Goal: Transaction & Acquisition: Purchase product/service

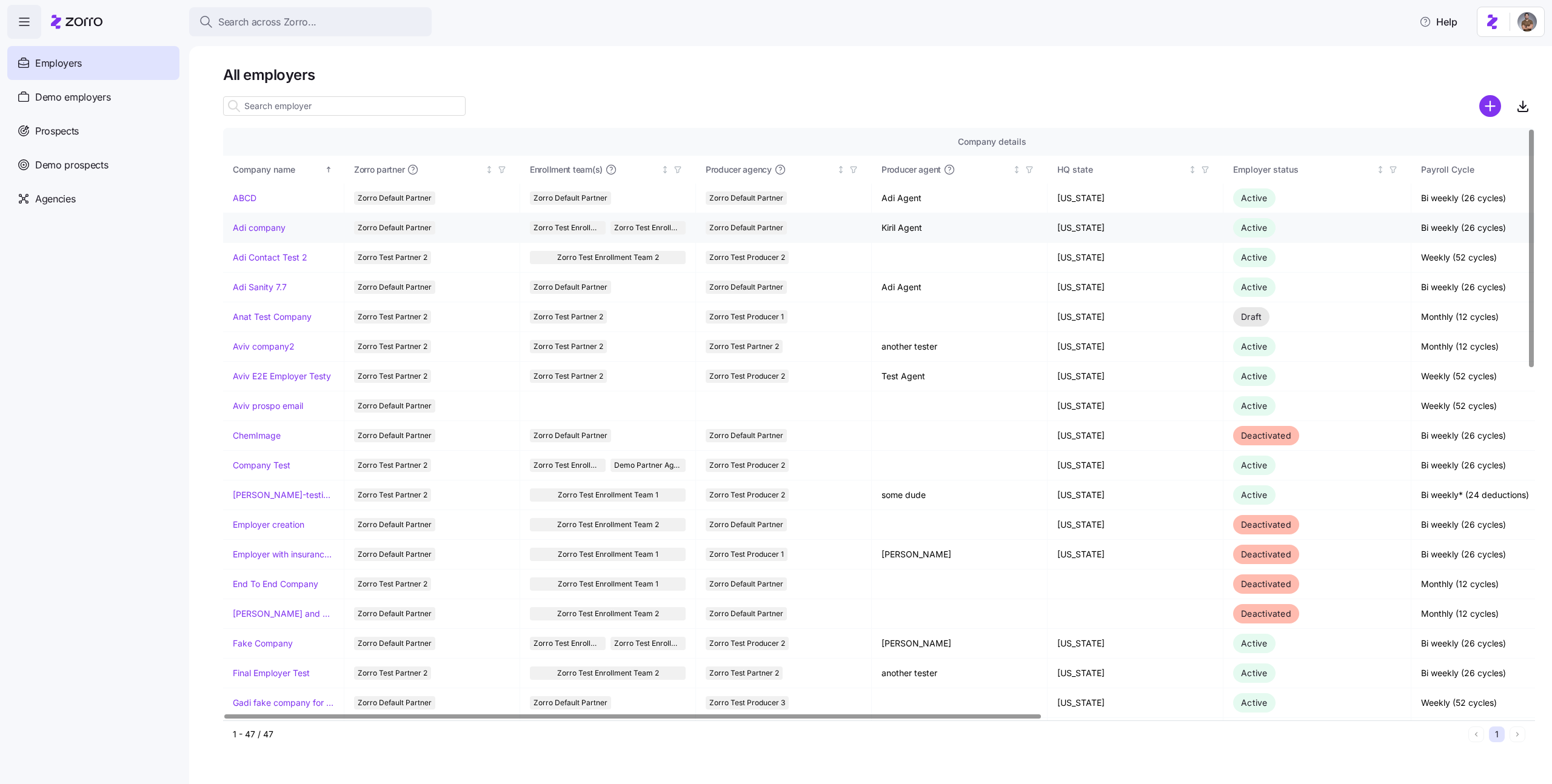
click at [263, 228] on link "Adi company" at bounding box center [259, 227] width 53 height 12
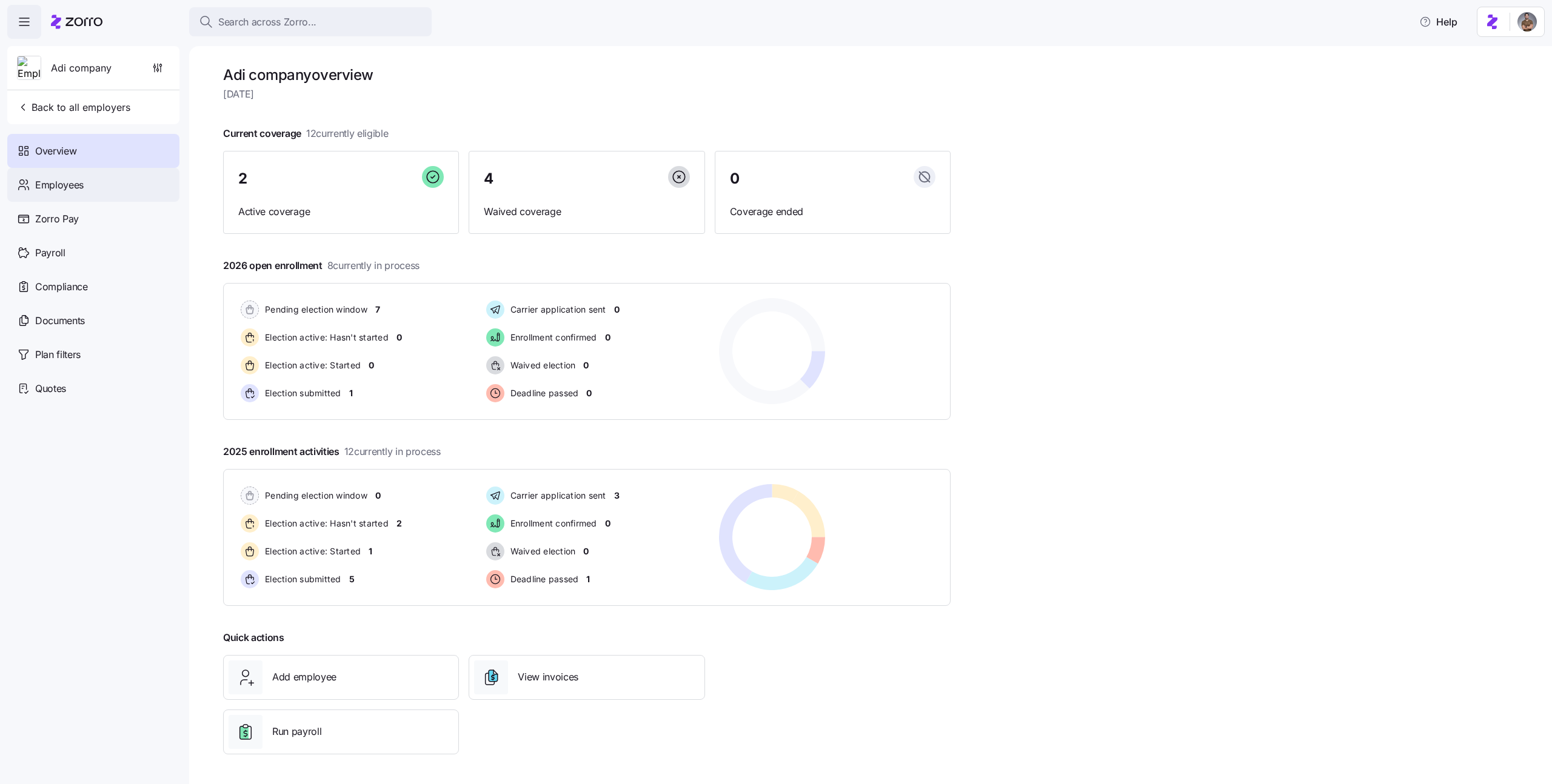
click at [111, 187] on div "Employees" at bounding box center [94, 184] width 172 height 34
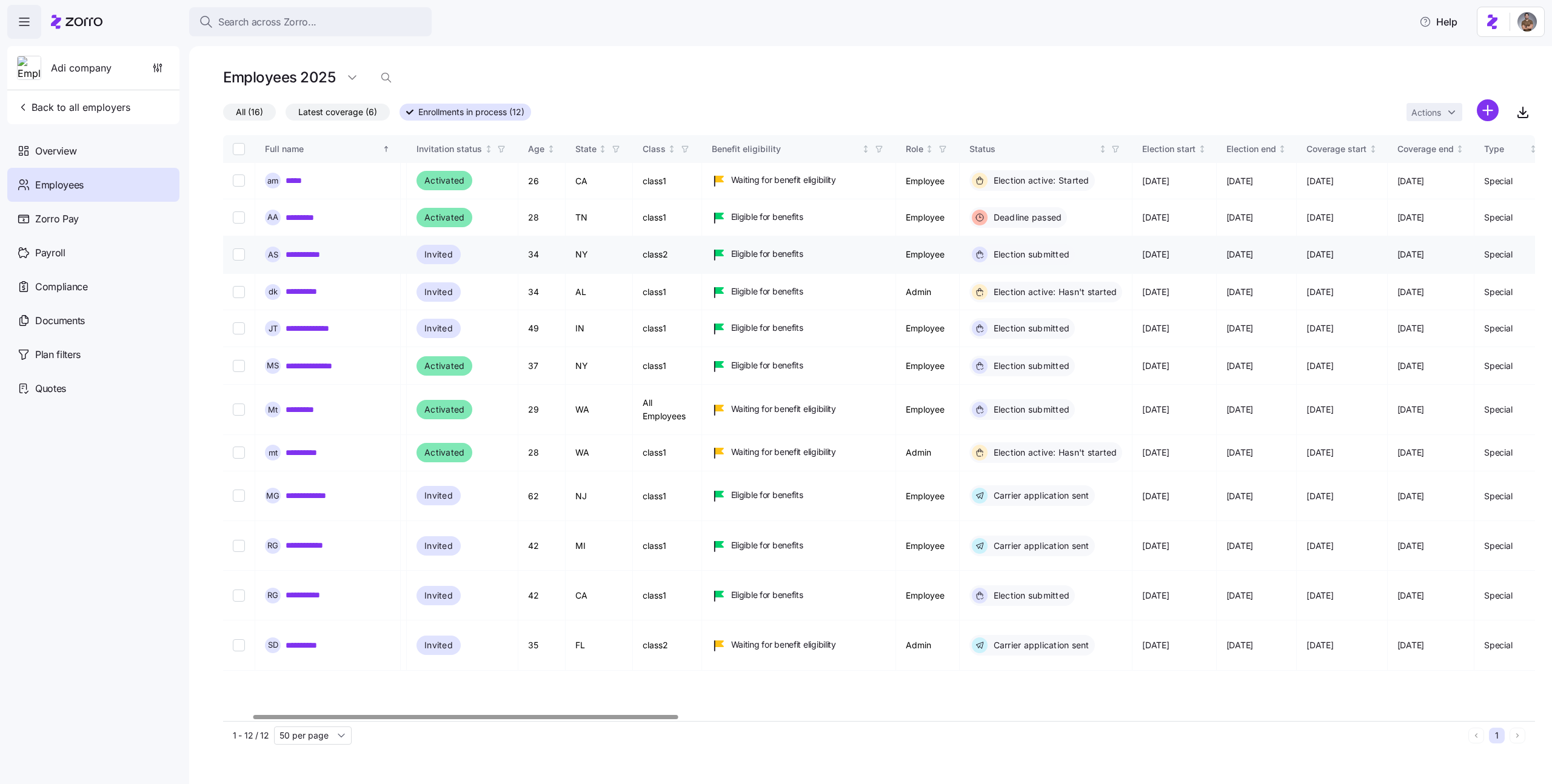
scroll to position [0, 129]
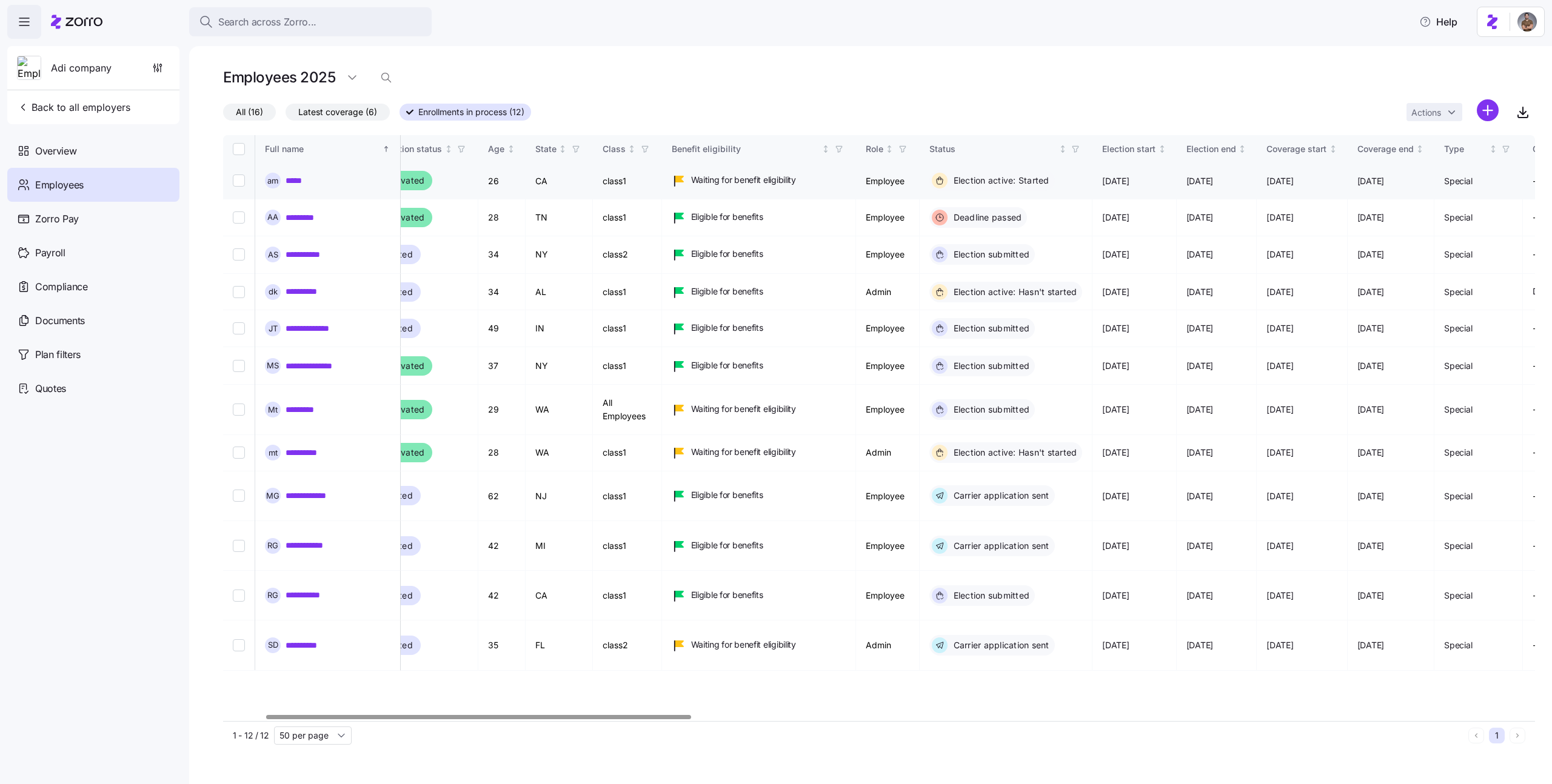
click at [295, 176] on link "*****" at bounding box center [297, 180] width 22 height 12
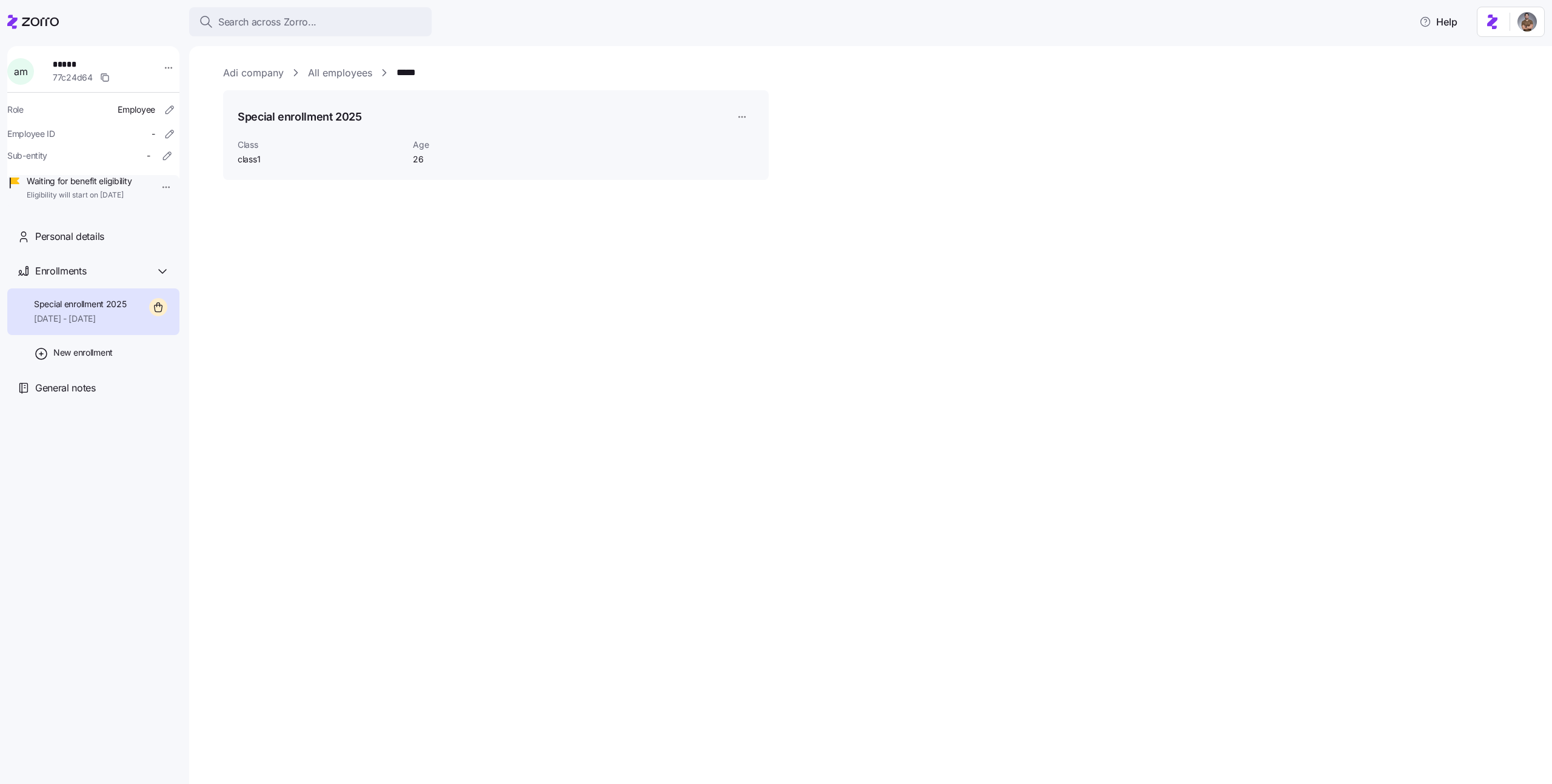
click at [47, 32] on div at bounding box center [33, 21] width 52 height 34
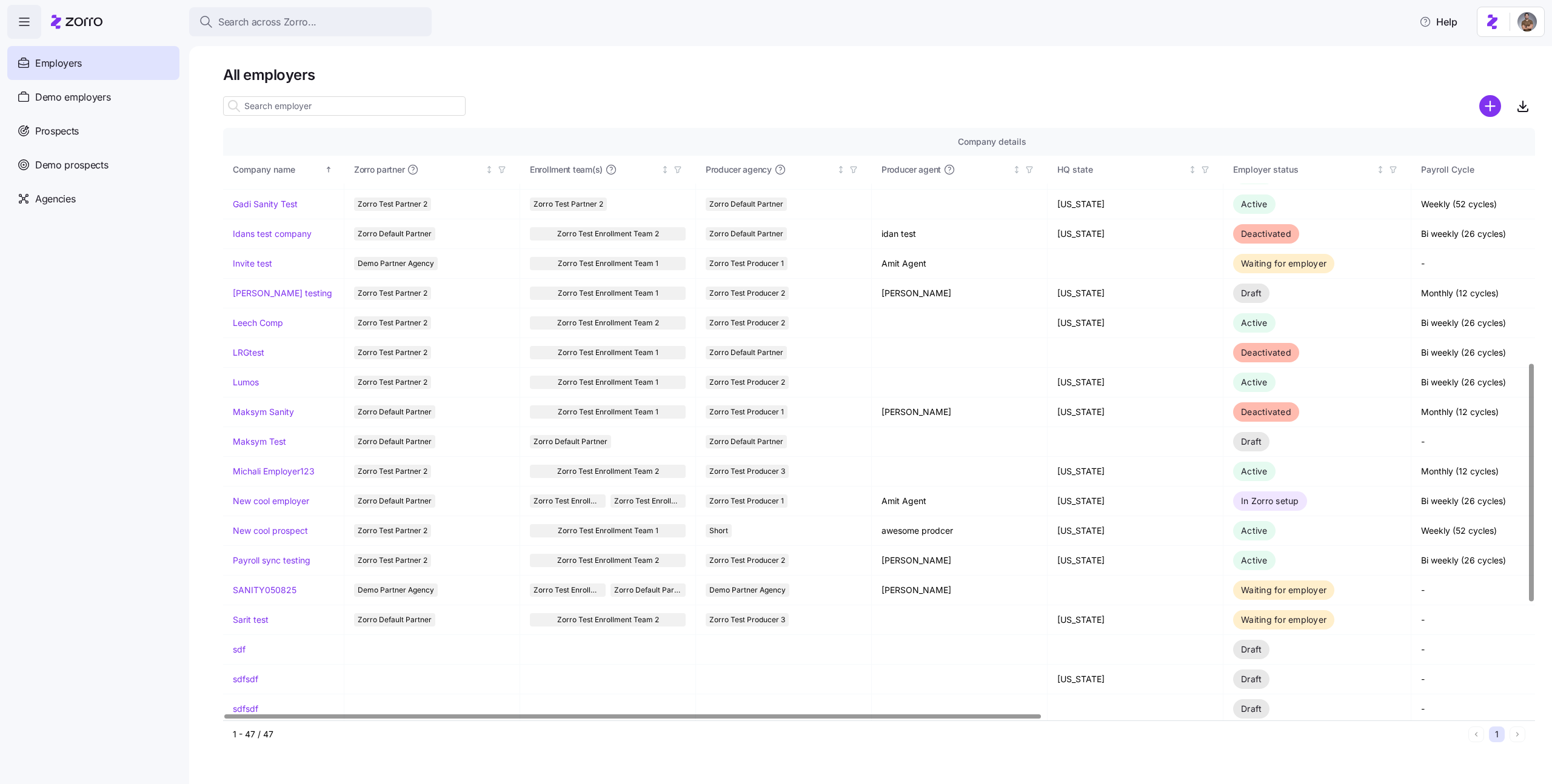
scroll to position [613, 0]
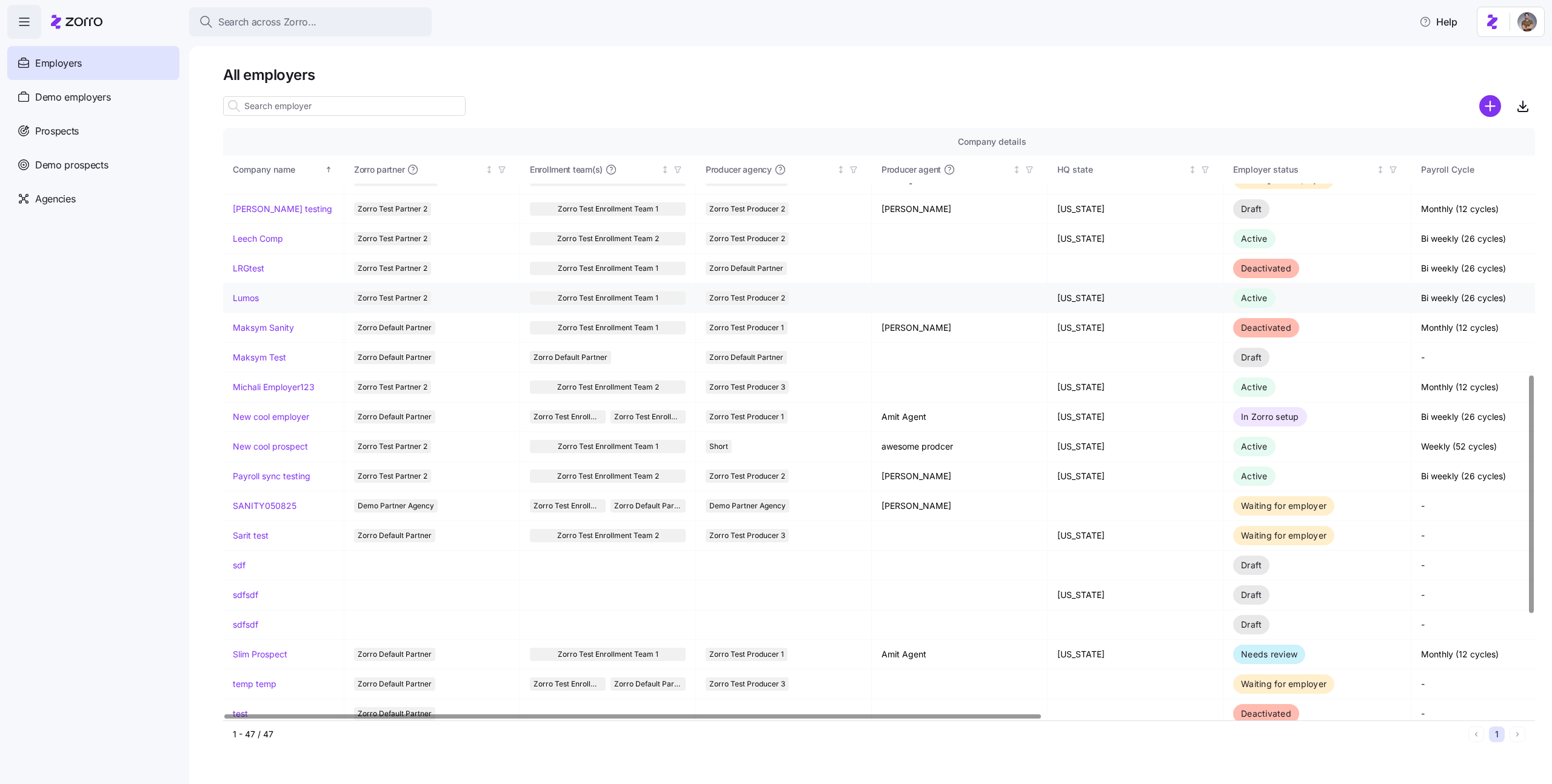
click at [239, 296] on link "Lumos" at bounding box center [246, 297] width 26 height 12
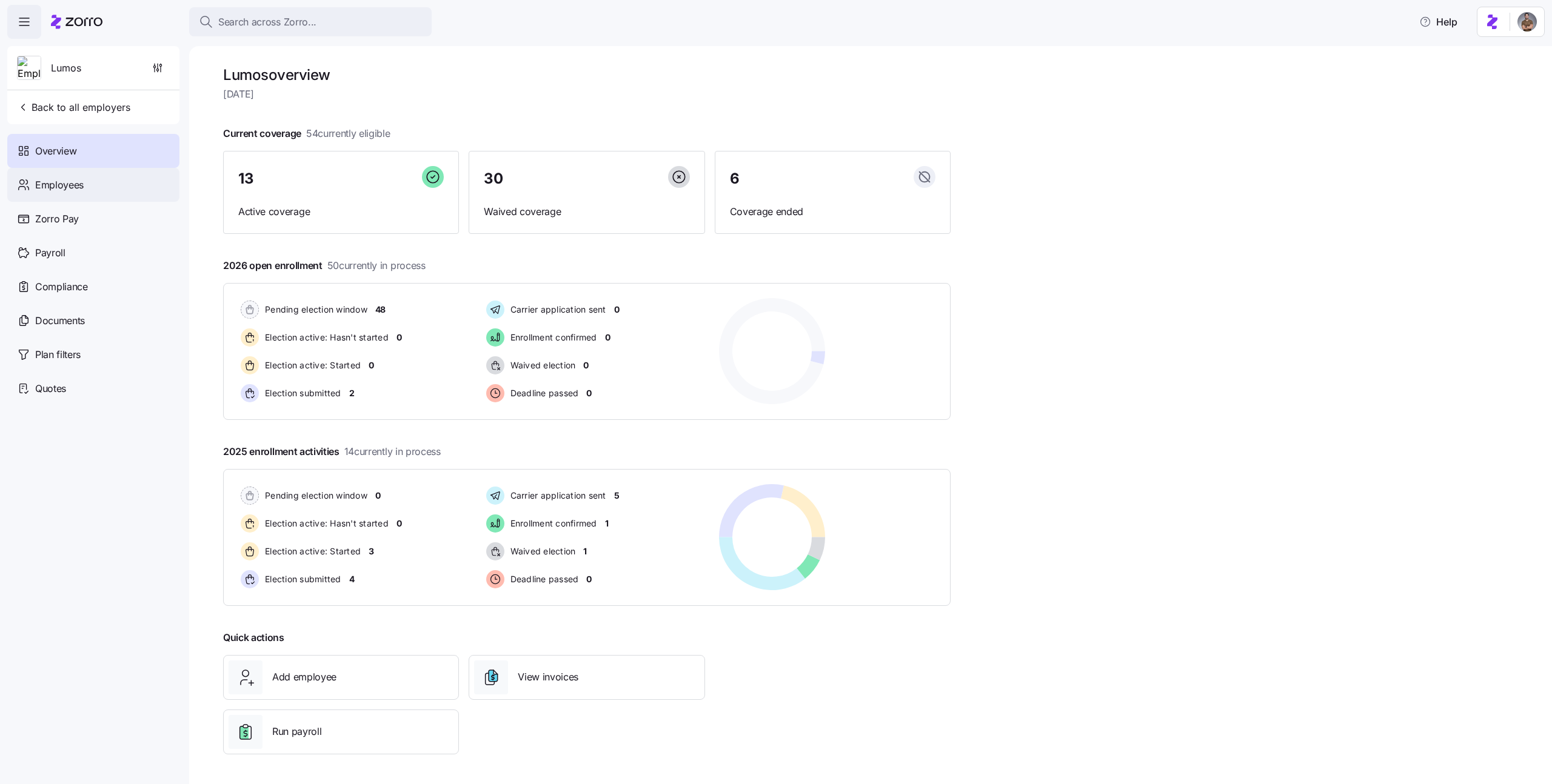
click at [99, 198] on div "Employees" at bounding box center [94, 184] width 172 height 34
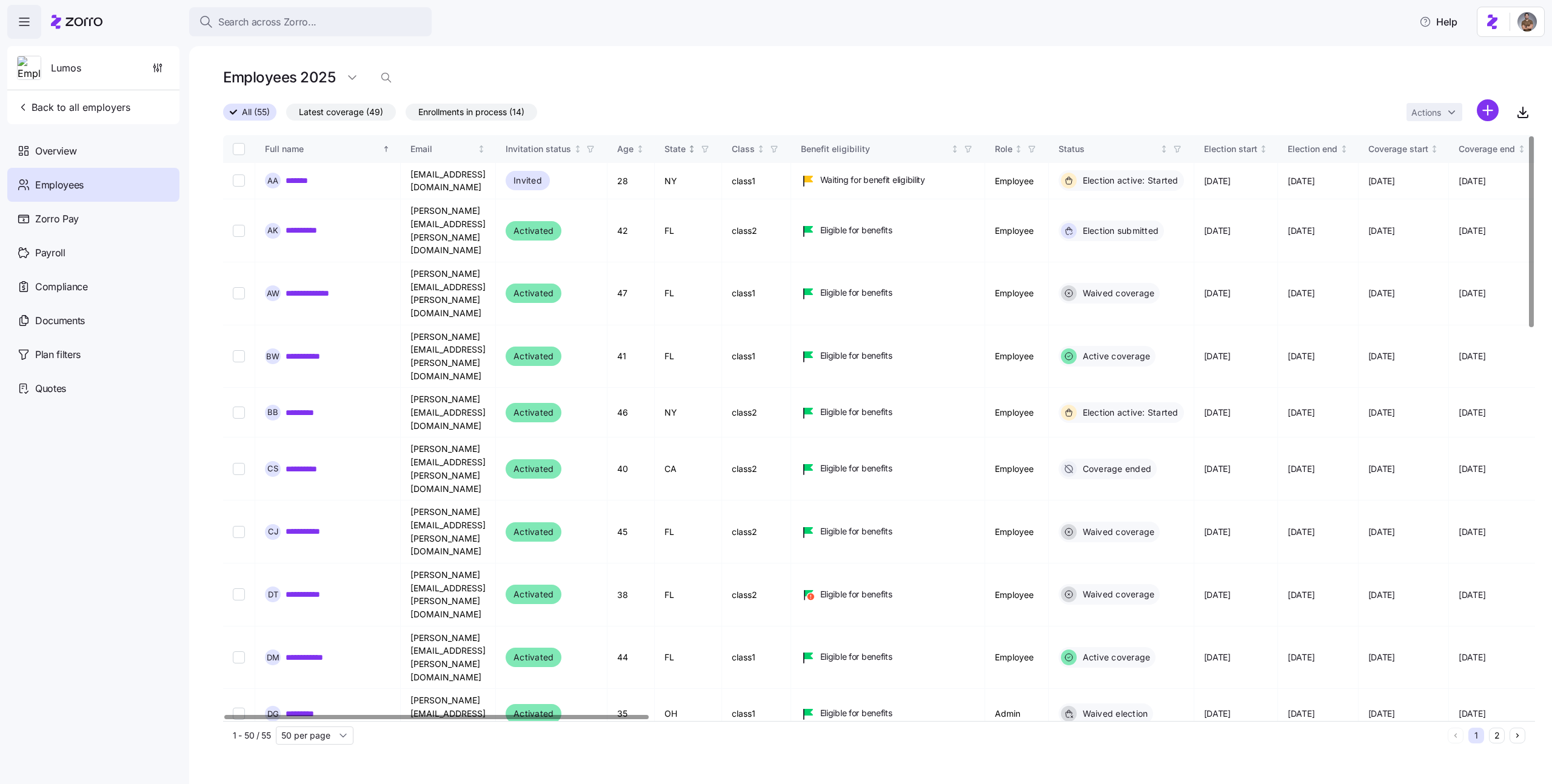
click at [709, 149] on icon "button" at bounding box center [705, 148] width 8 height 8
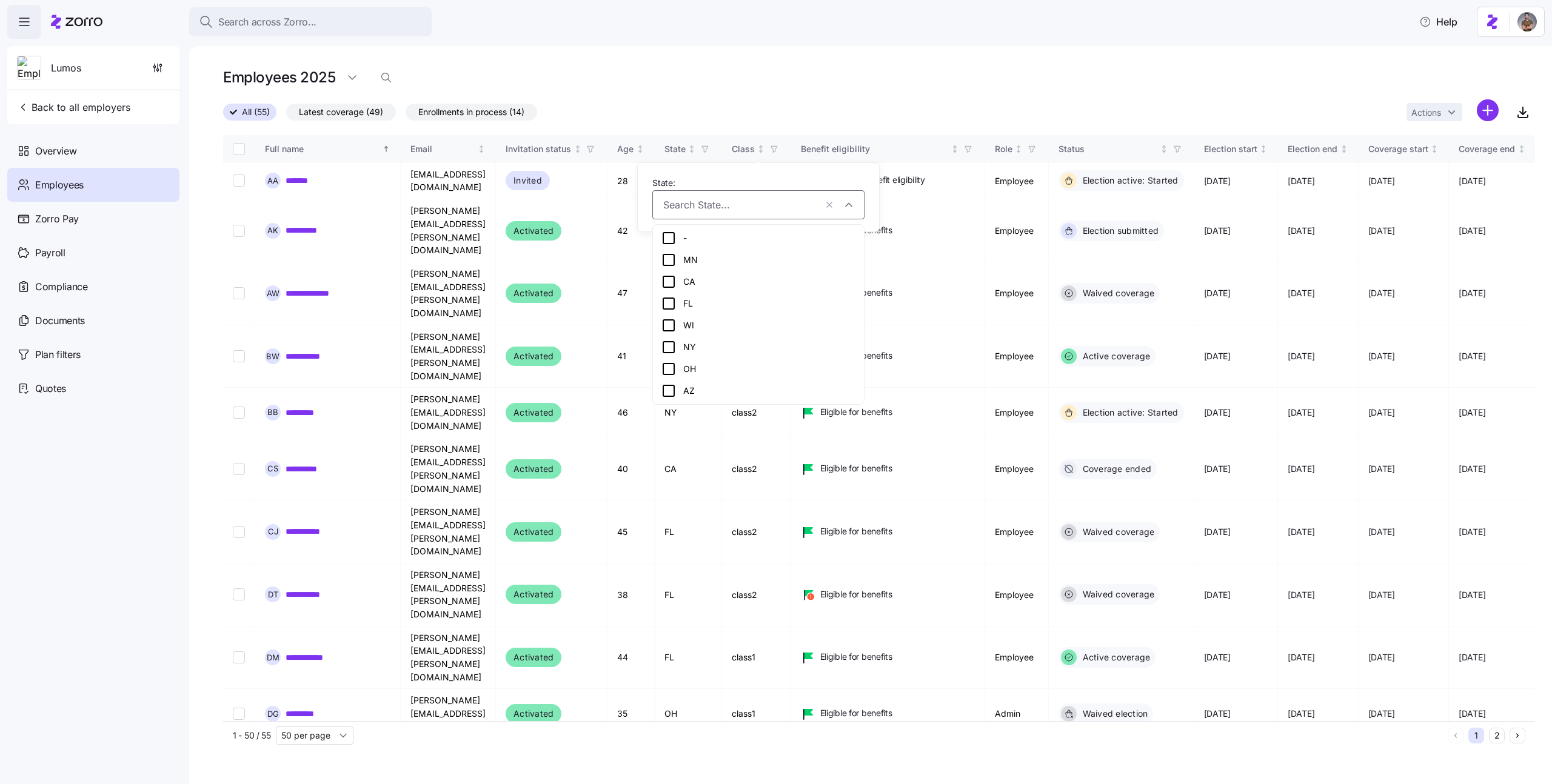
click at [701, 101] on div "All (55) Latest coverage (49) Enrollments in process (14) Actions" at bounding box center [879, 112] width 1312 height 26
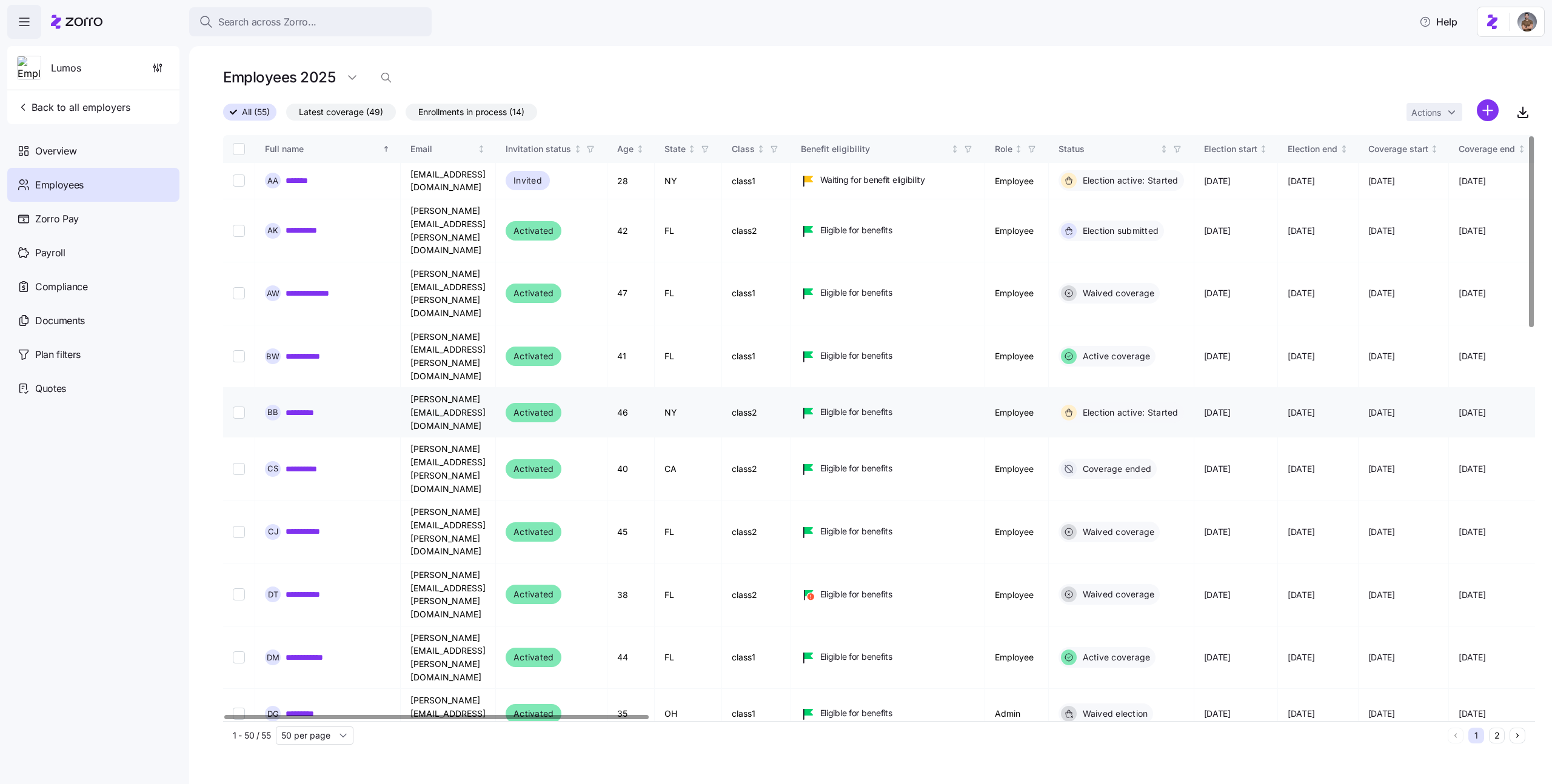
click at [295, 407] on link "*********" at bounding box center [307, 412] width 44 height 12
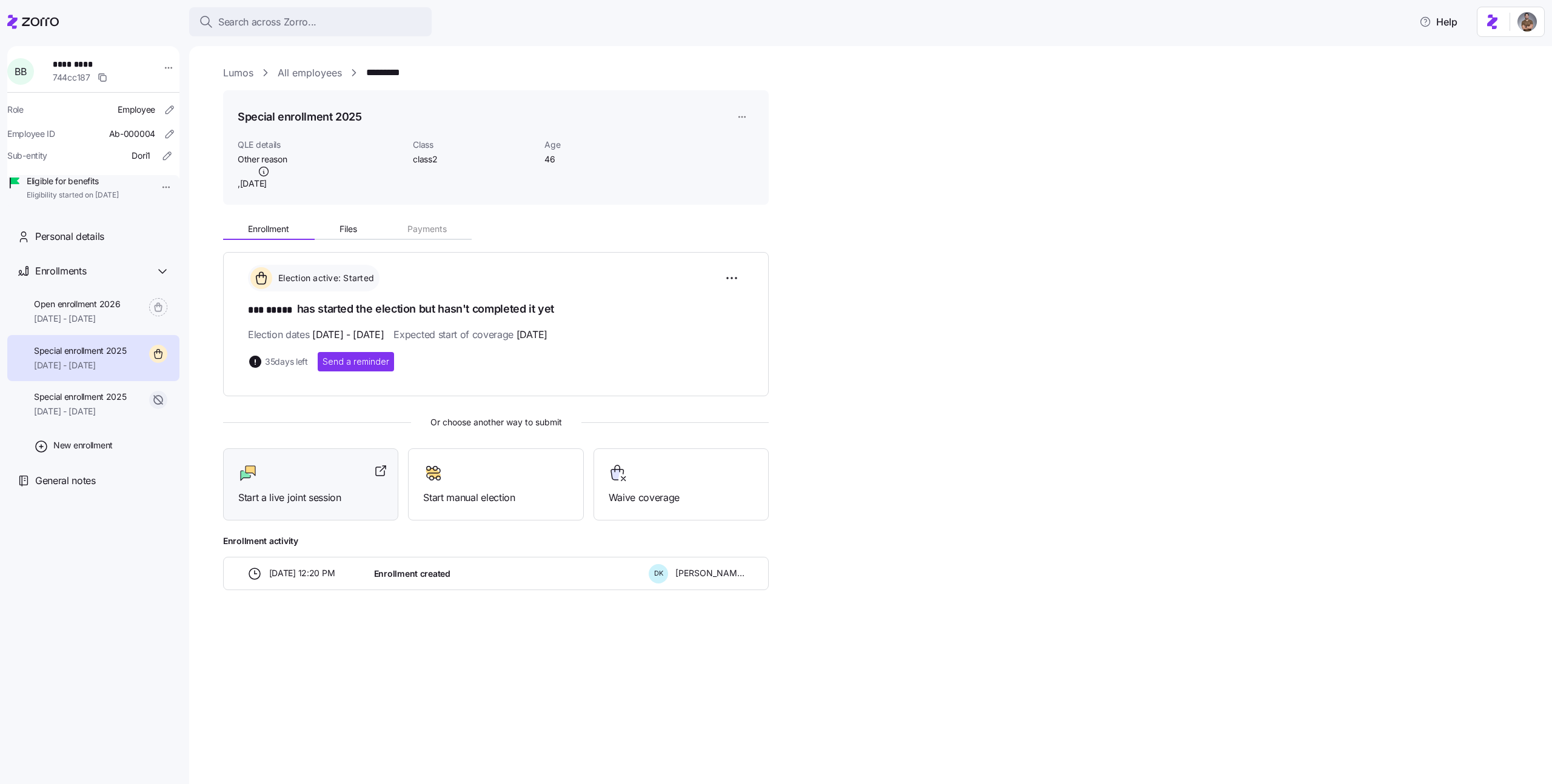
click at [340, 472] on div at bounding box center [311, 473] width 145 height 19
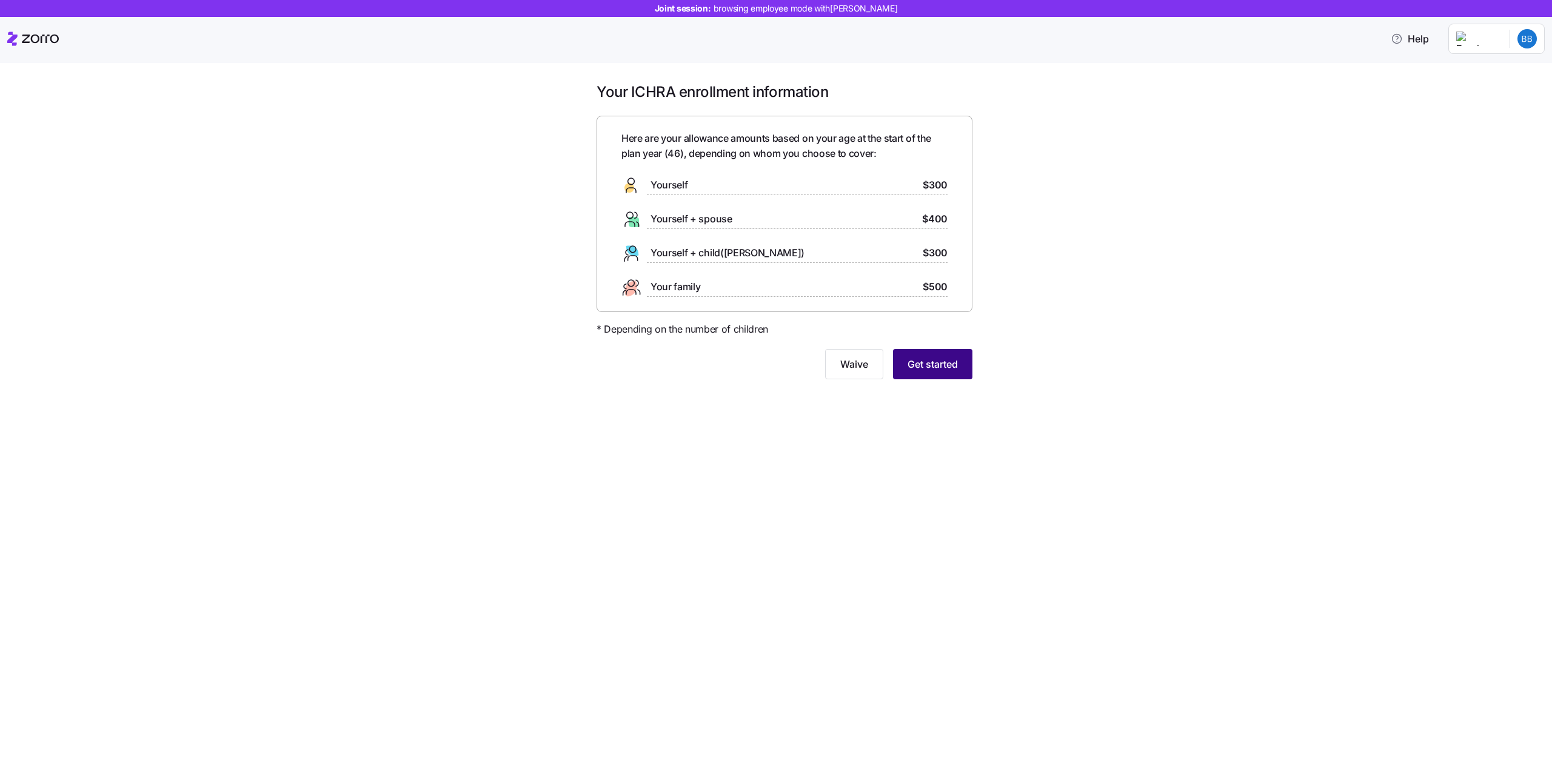
click at [933, 363] on span "Get started" at bounding box center [933, 364] width 50 height 15
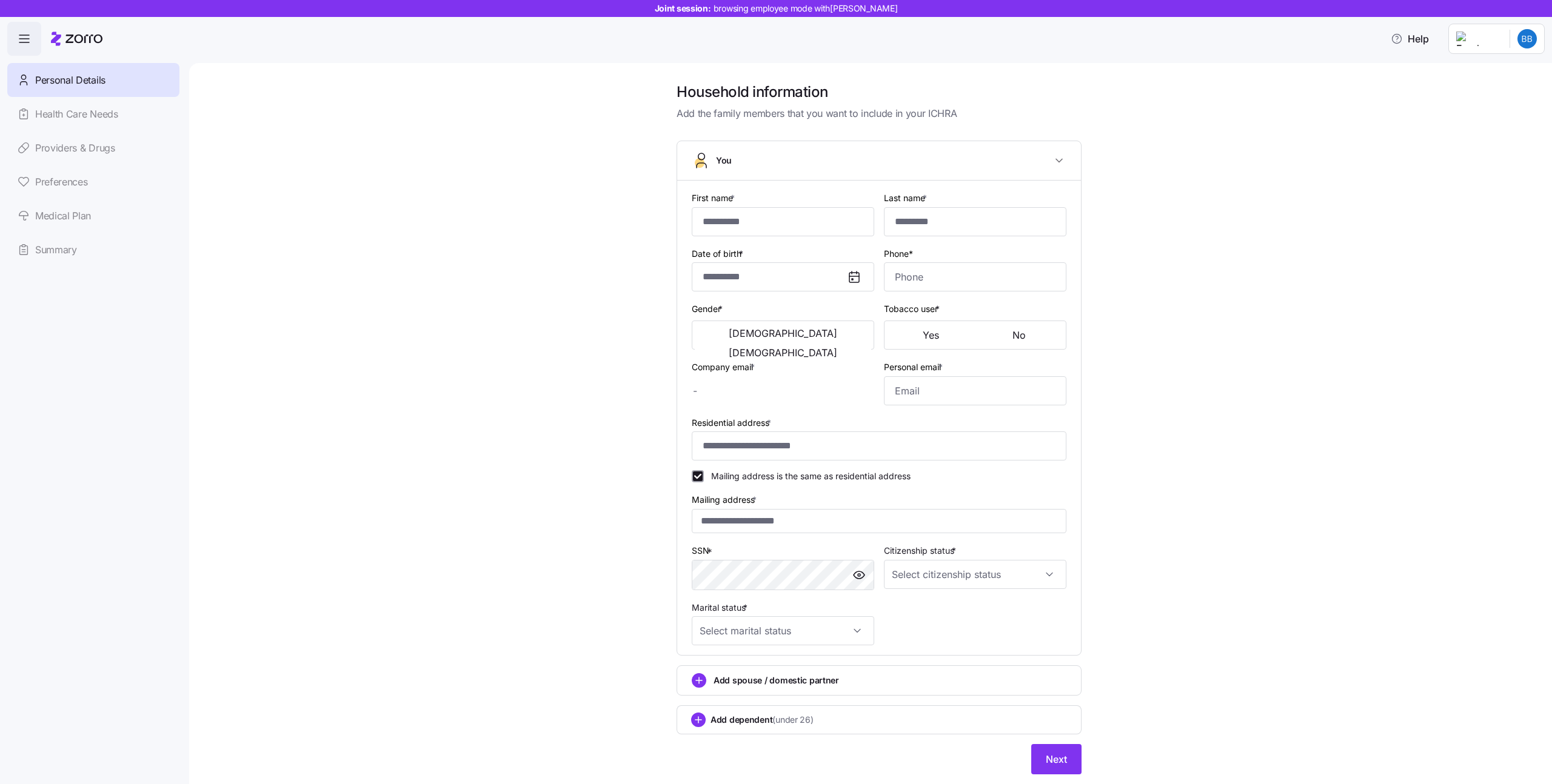
type input "***"
type input "*****"
type input "[PERSON_NAME][EMAIL_ADDRESS][DOMAIN_NAME]"
type input "gfd@yuk.com"
type input "**********"
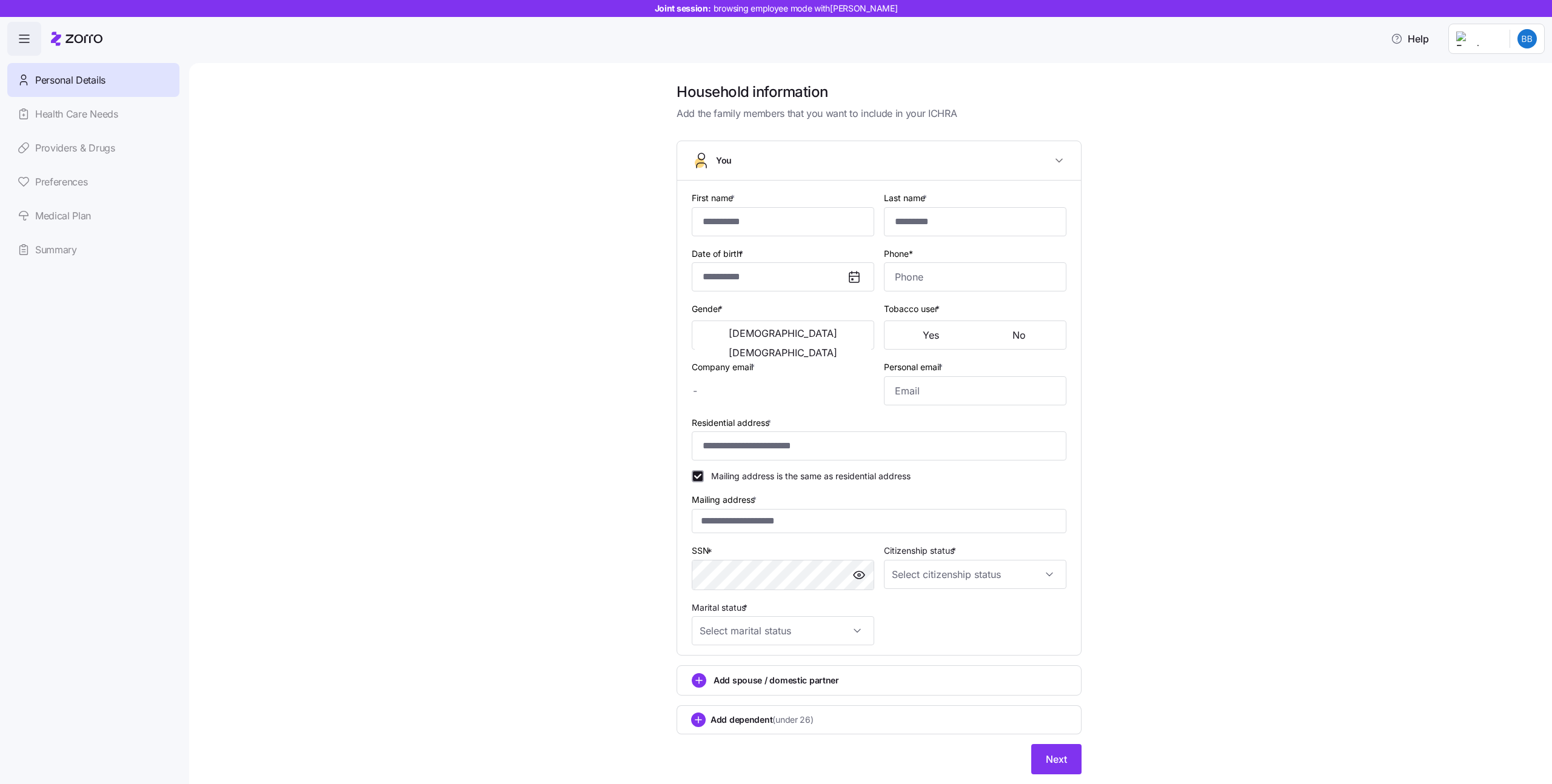
checkbox input "true"
type input "**********"
type input "(212) 555-0004"
type input "US citizen"
type input "Single"
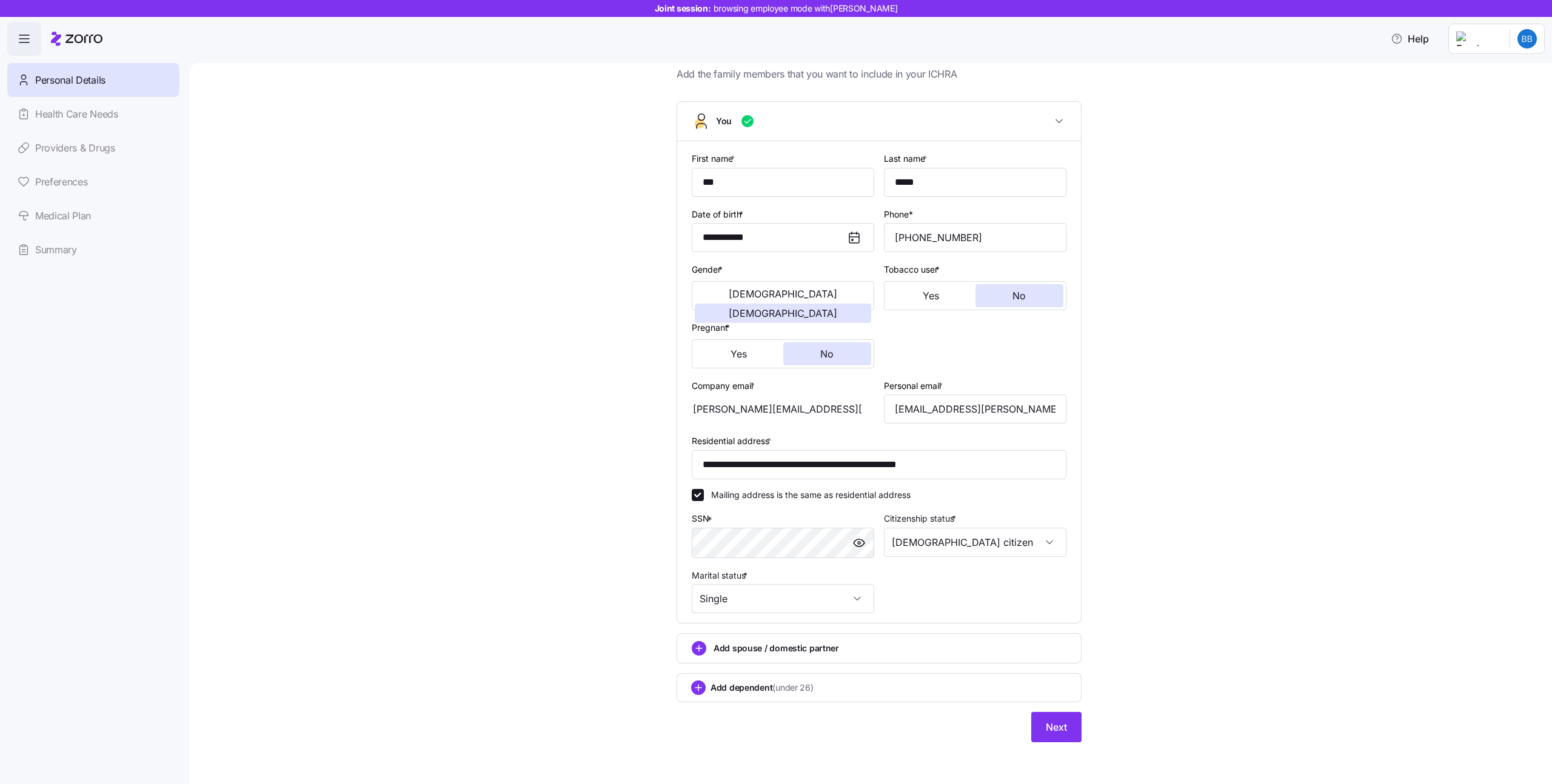
scroll to position [41, 0]
click at [1054, 724] on span "Next" at bounding box center [1056, 726] width 21 height 15
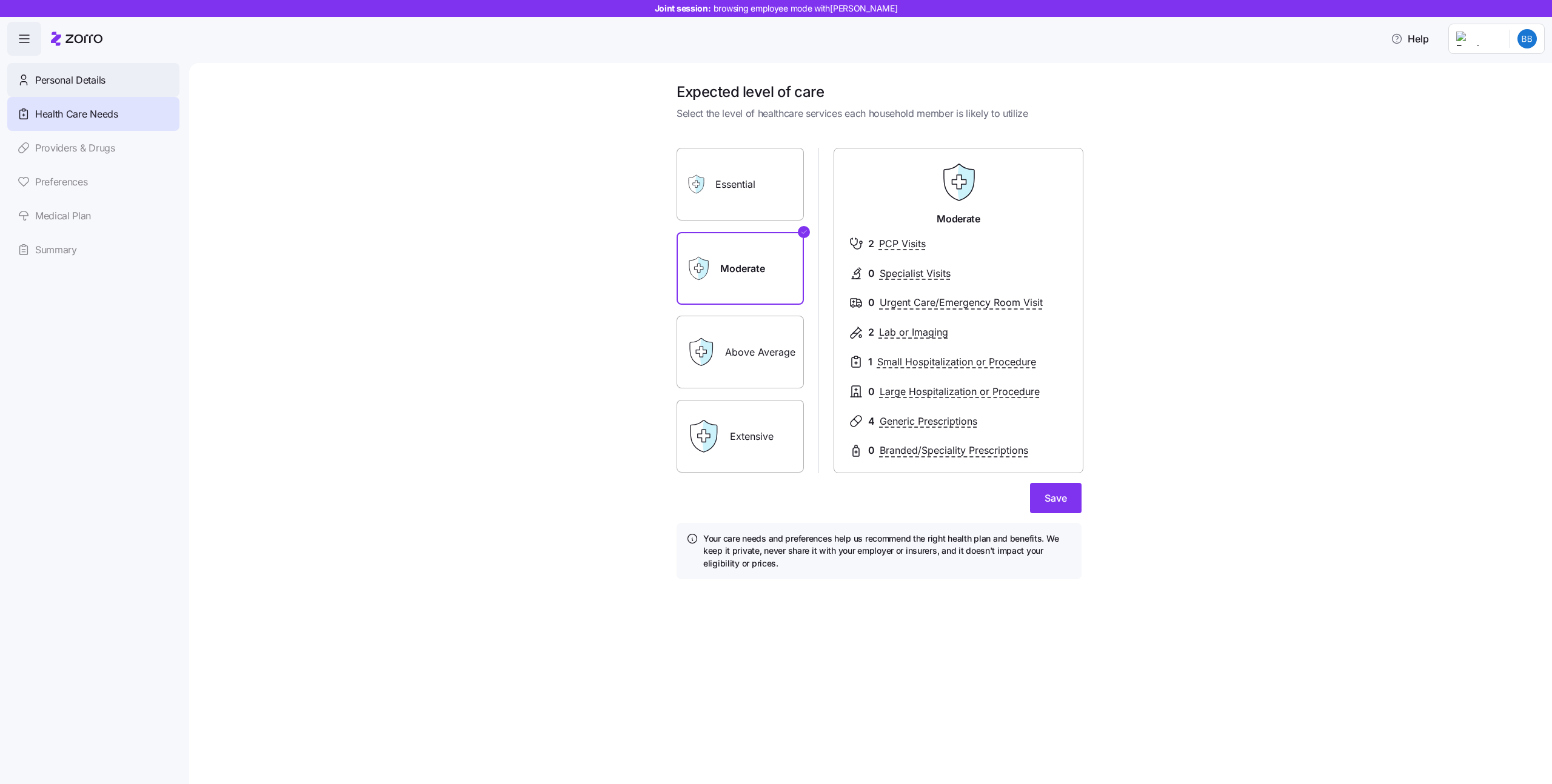
click at [98, 74] on span "Personal Details" at bounding box center [70, 80] width 70 height 15
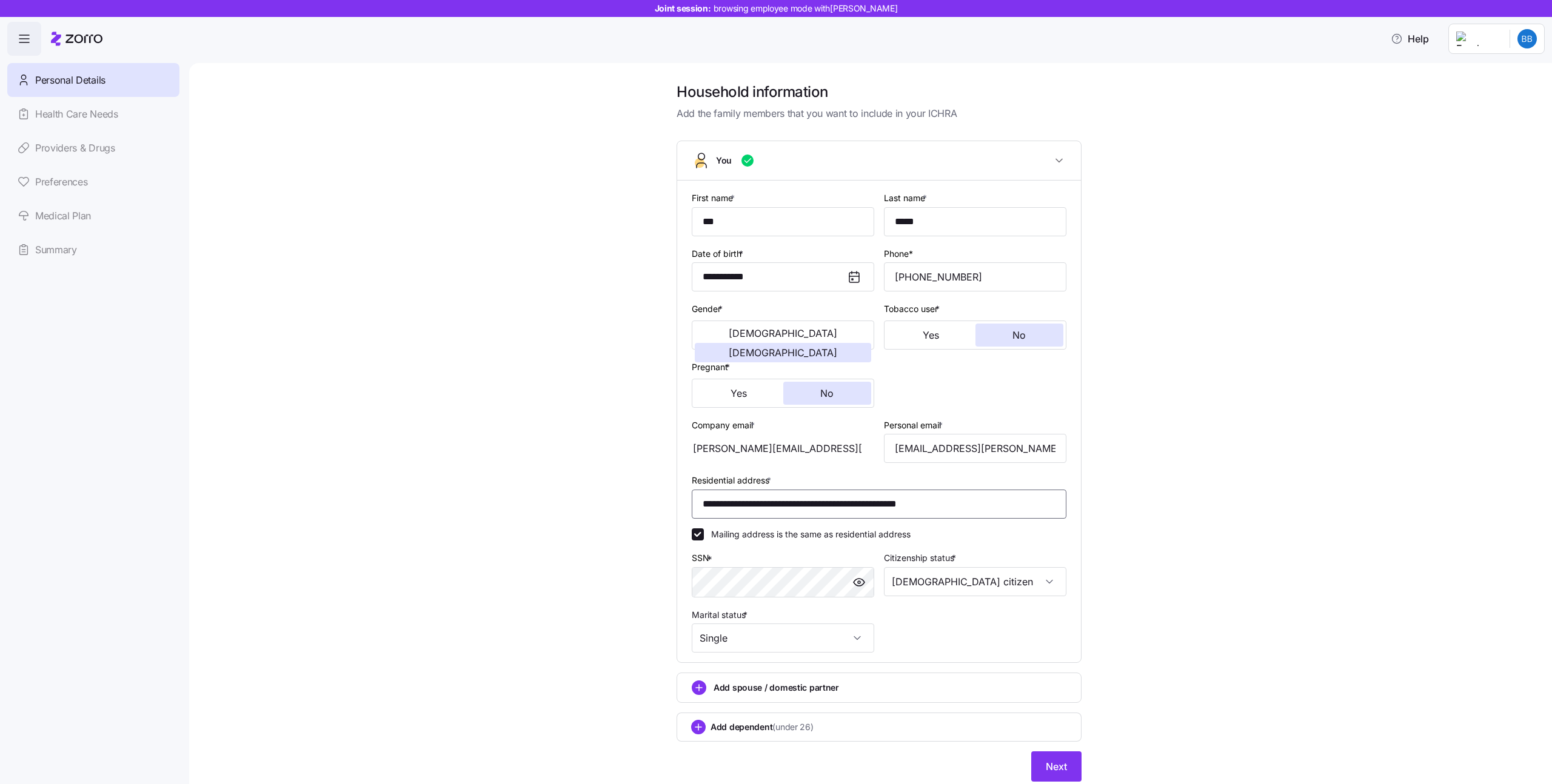
click at [816, 507] on input "**********" at bounding box center [879, 503] width 375 height 29
paste input
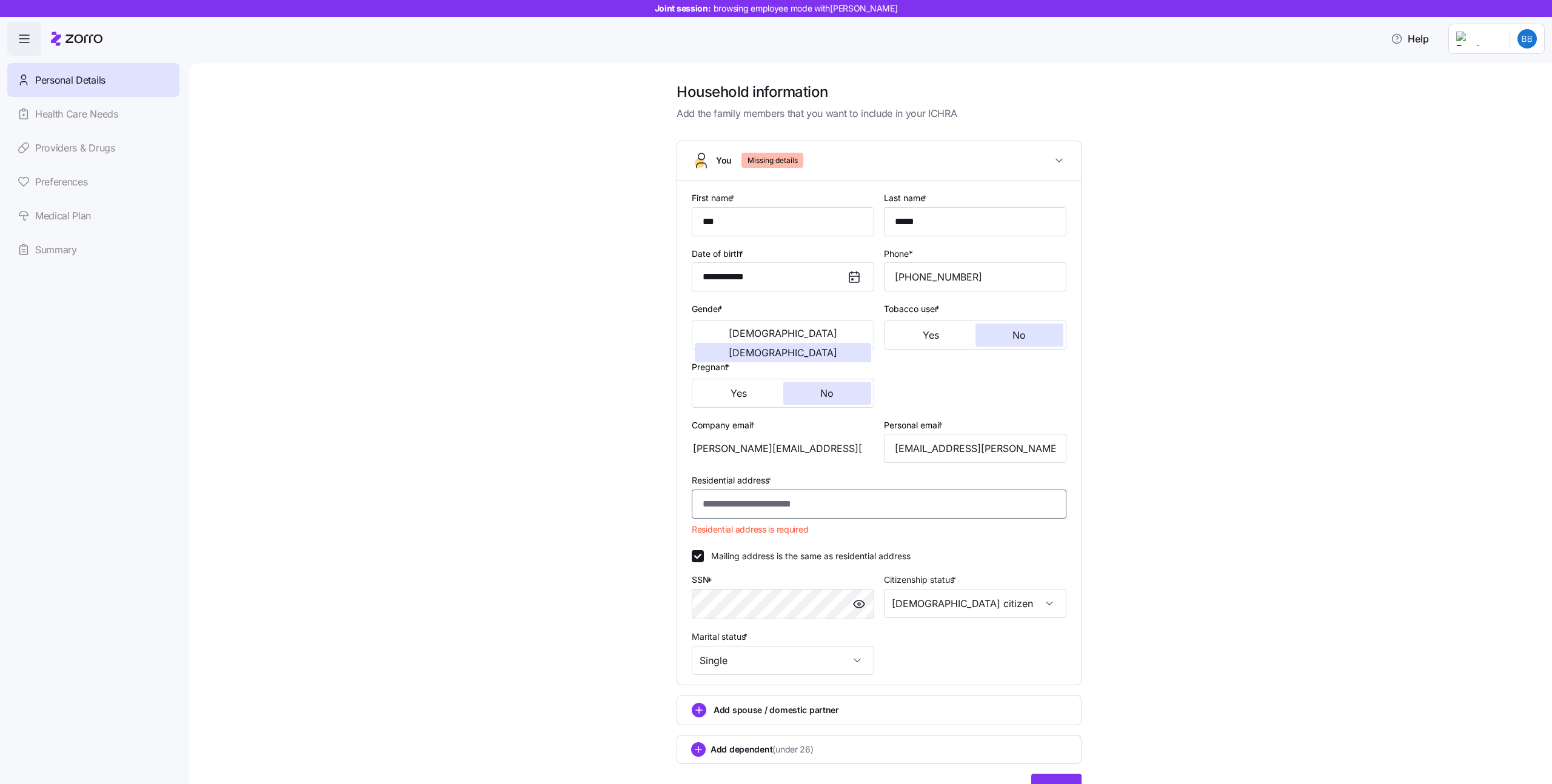
paste input "**********"
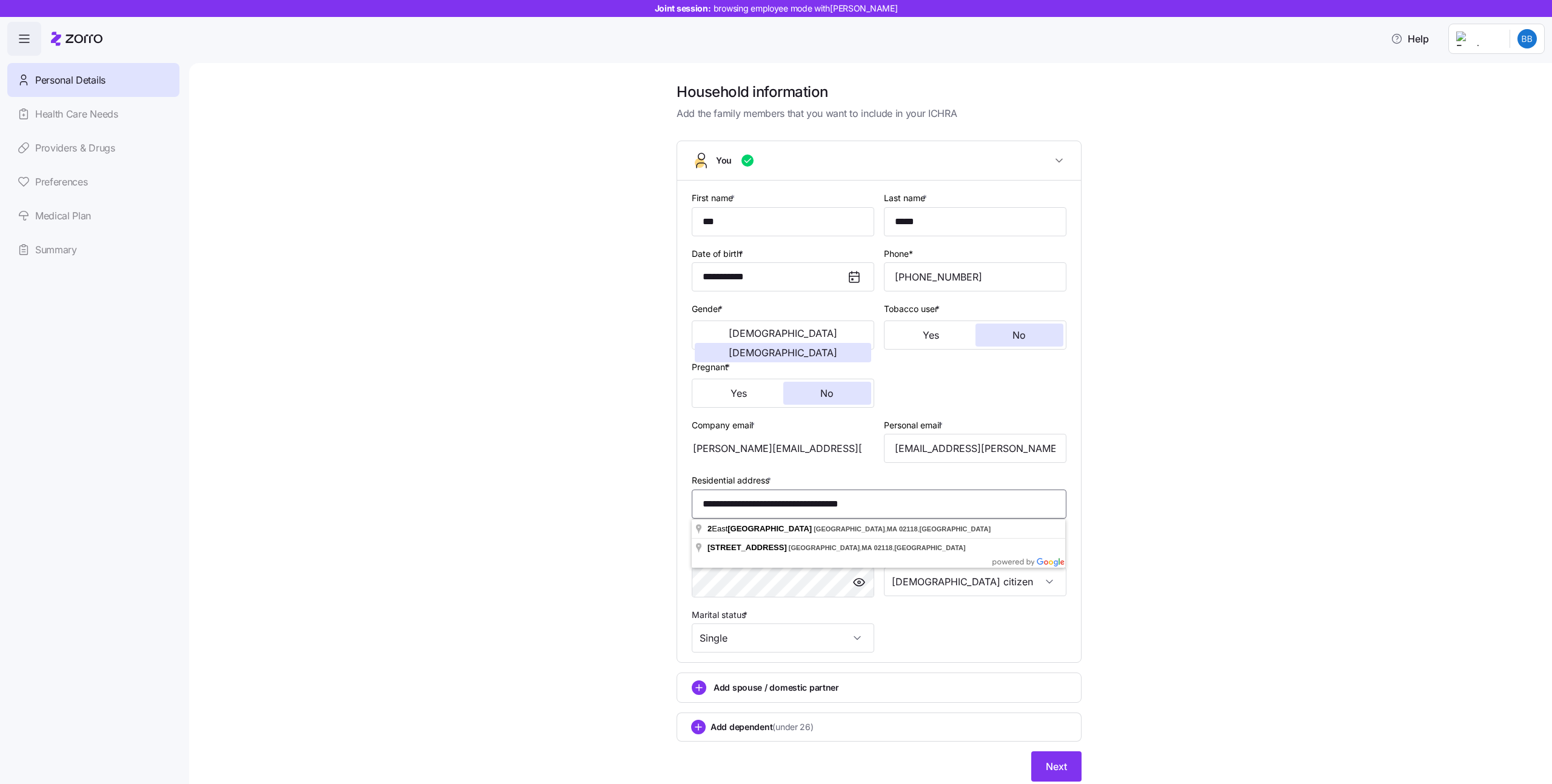
type input "**********"
click at [1237, 557] on div "**********" at bounding box center [879, 439] width 1312 height 714
click at [1042, 755] on button "Next" at bounding box center [1056, 766] width 50 height 31
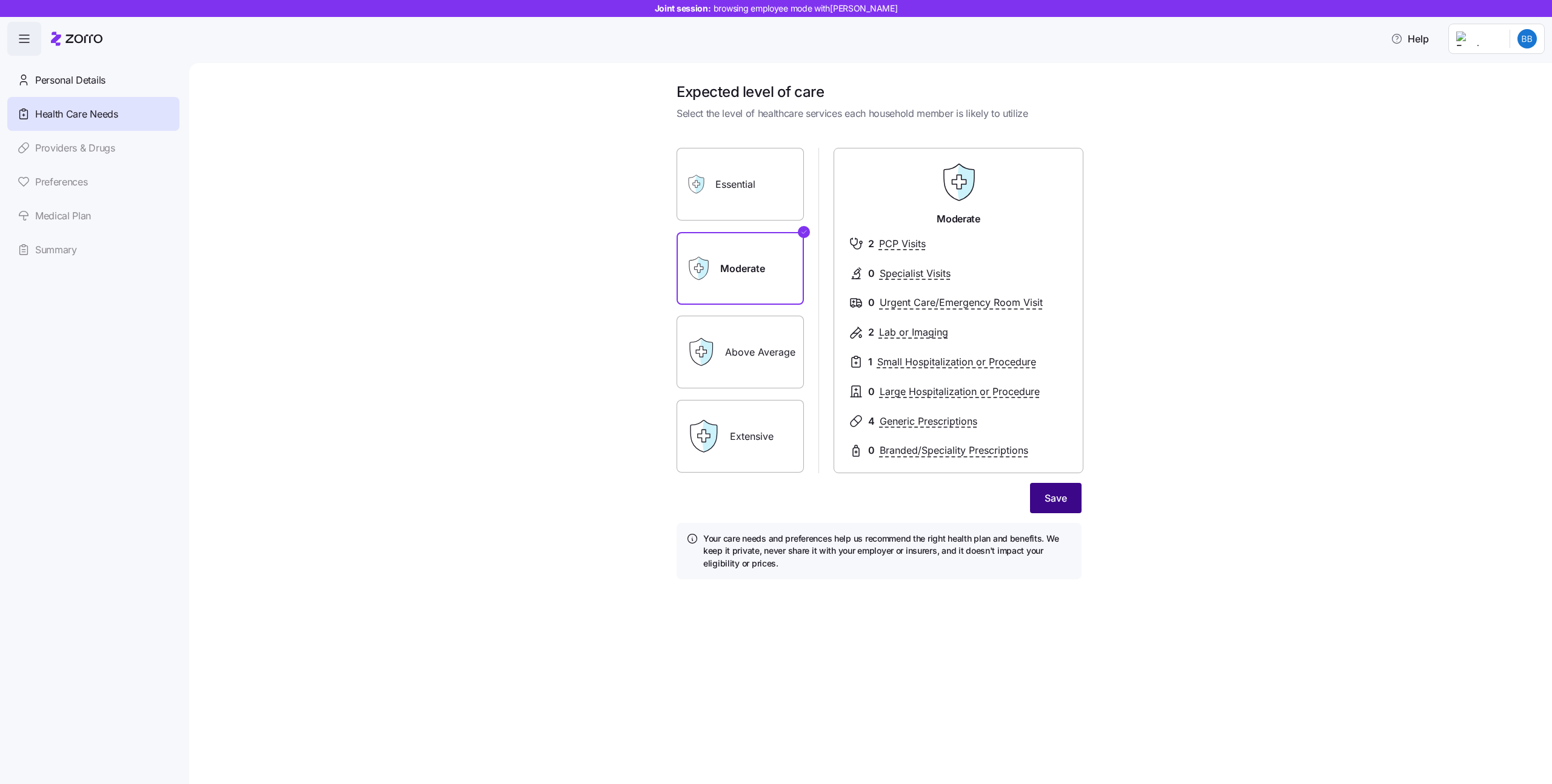
click at [1069, 498] on button "Save" at bounding box center [1056, 498] width 52 height 31
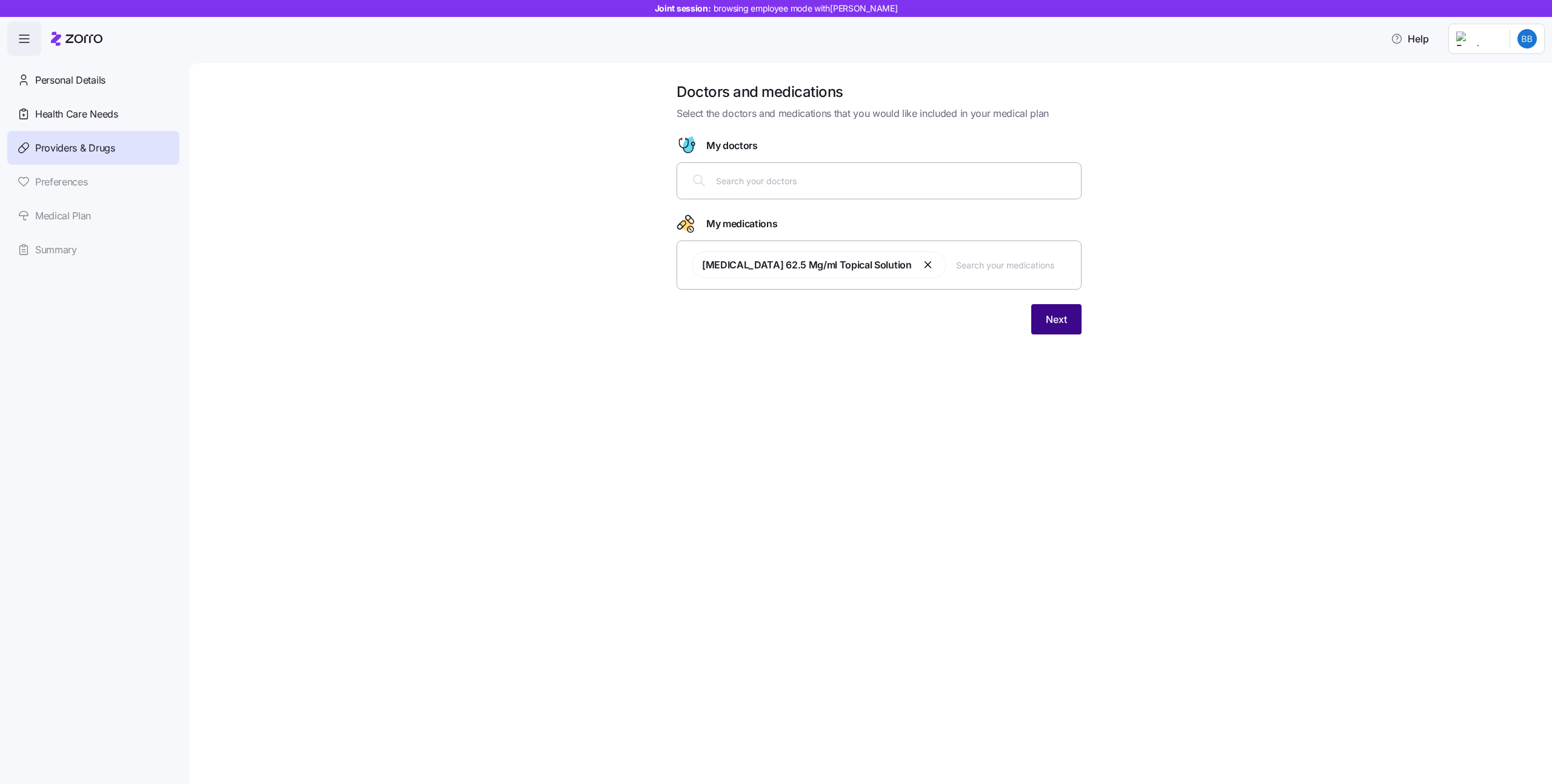
click at [1039, 329] on button "Next" at bounding box center [1056, 319] width 50 height 31
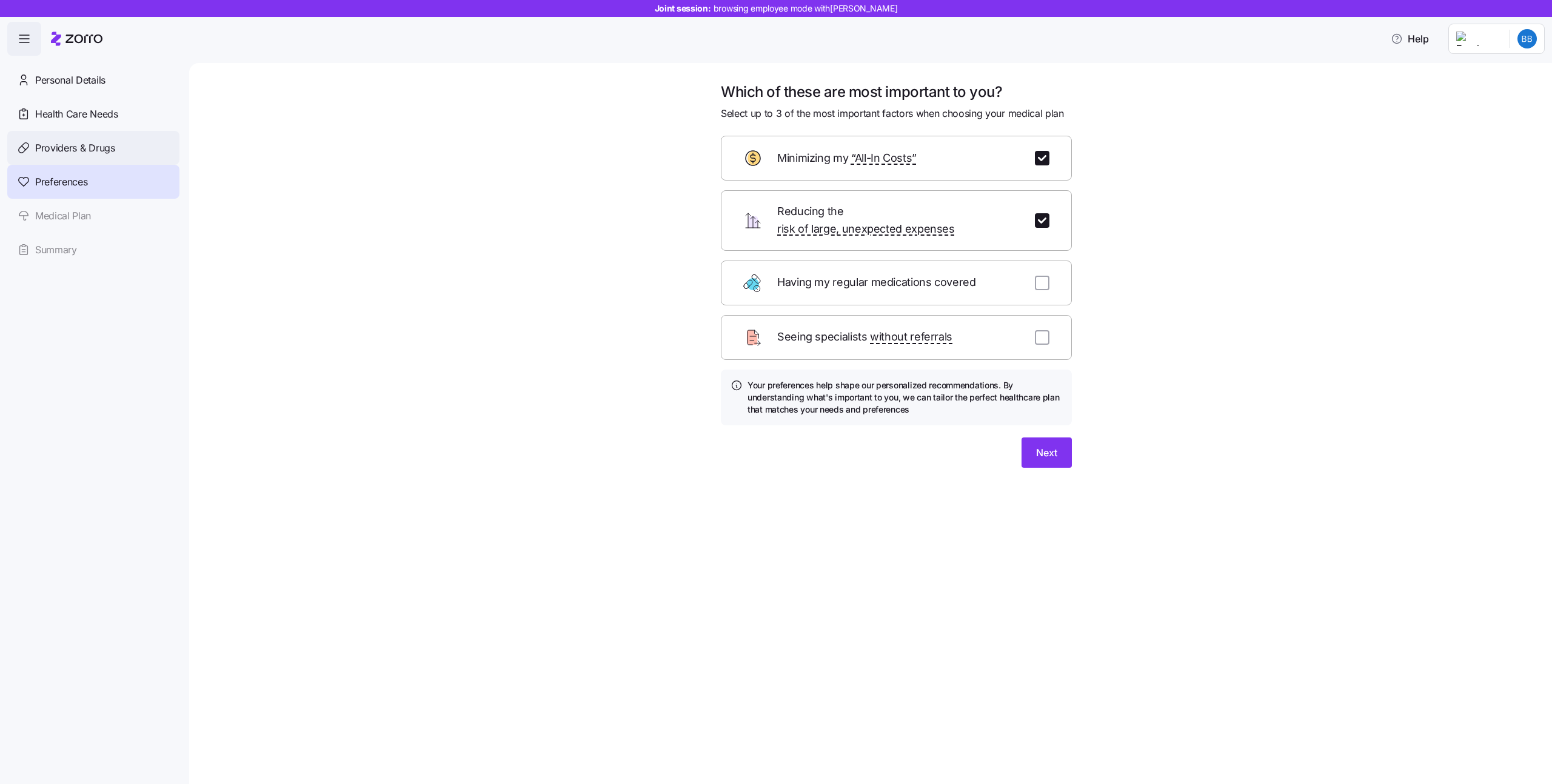
click at [160, 152] on div "Providers & Drugs" at bounding box center [94, 147] width 172 height 34
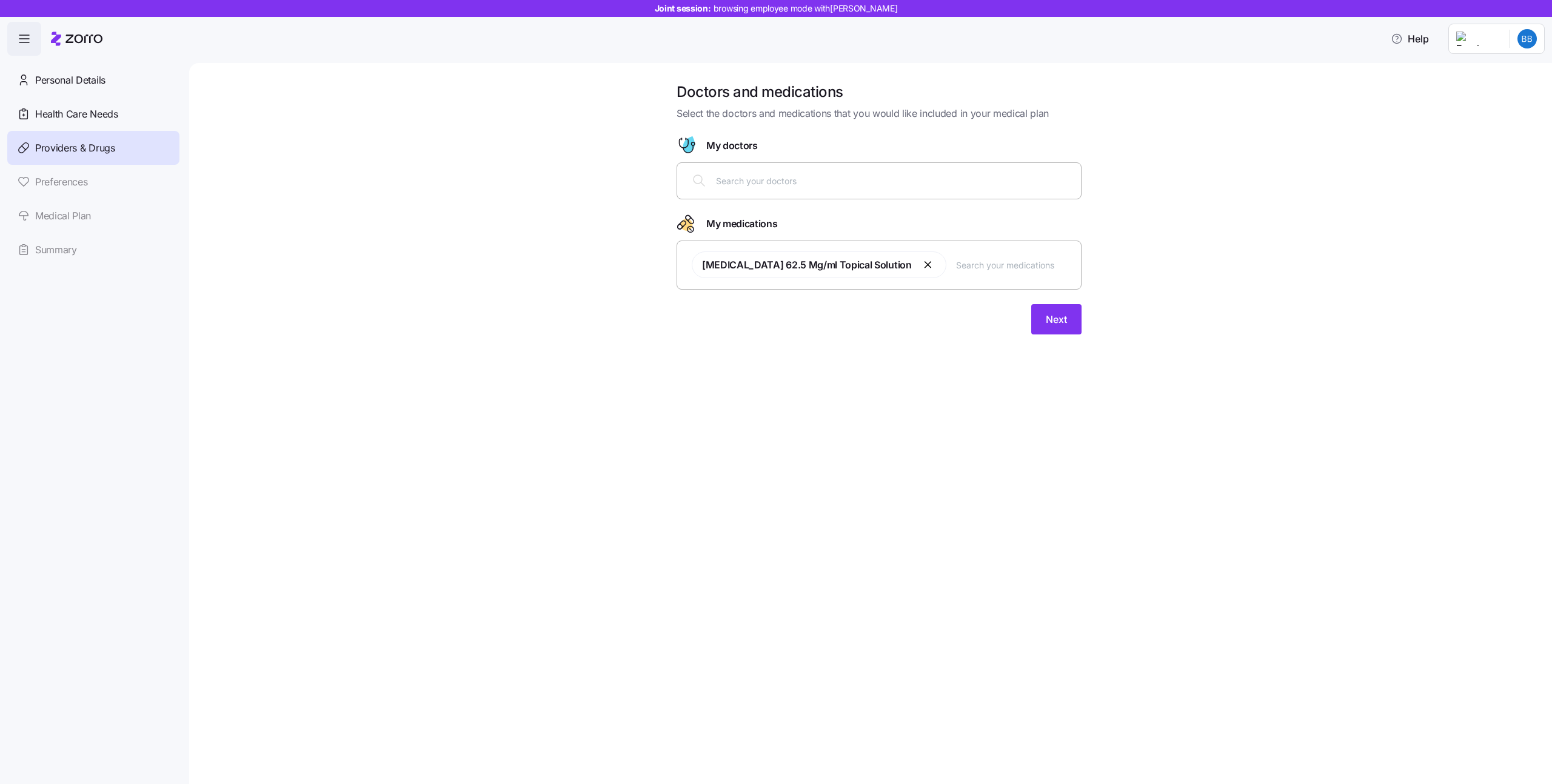
click at [885, 186] on input "text" at bounding box center [895, 181] width 358 height 13
type input "cohen"
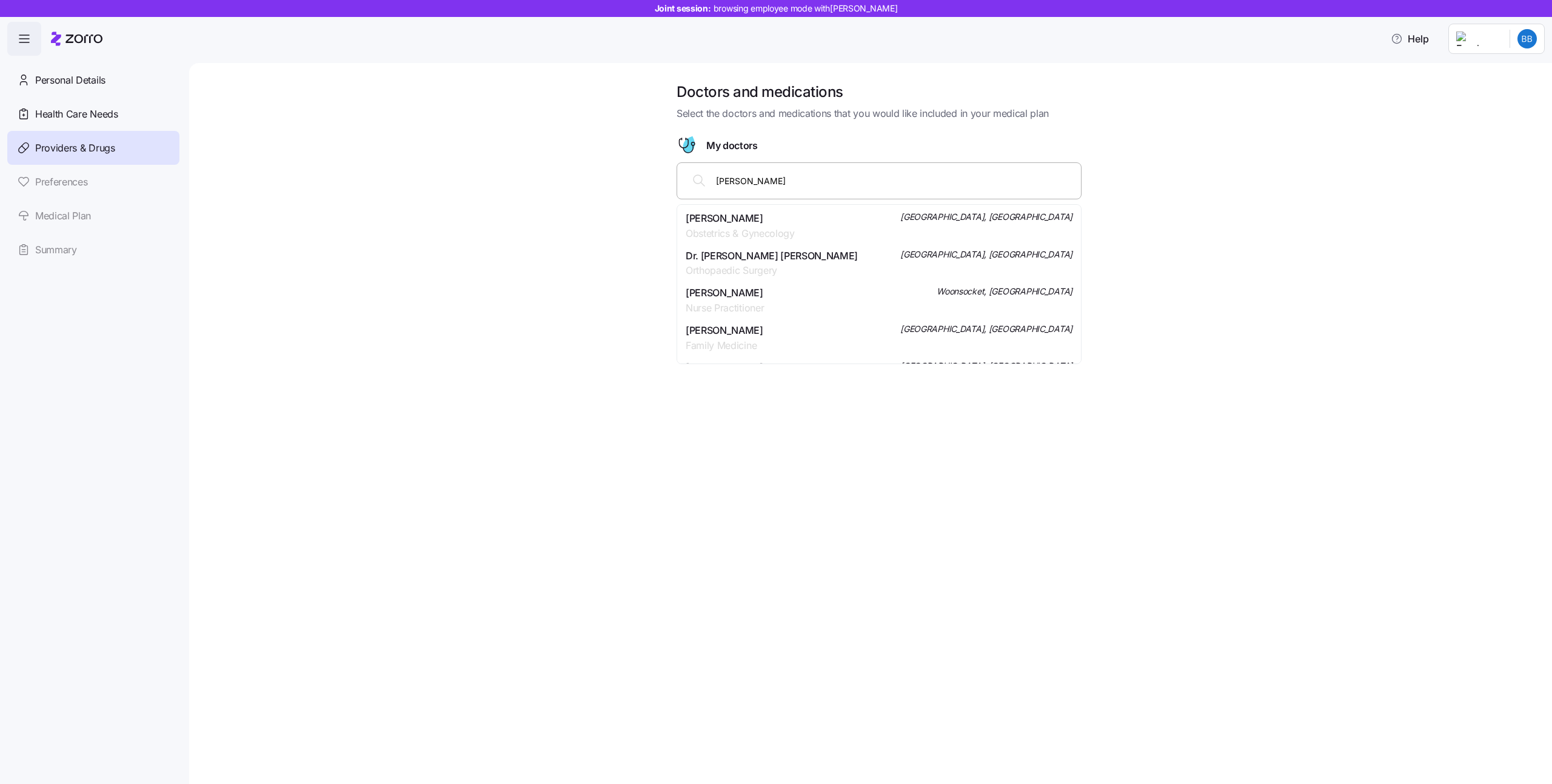
click at [843, 343] on div "Dr. Samuel Skaaden Cohen Family Medicine Lawrence, MA" at bounding box center [878, 337] width 387 height 31
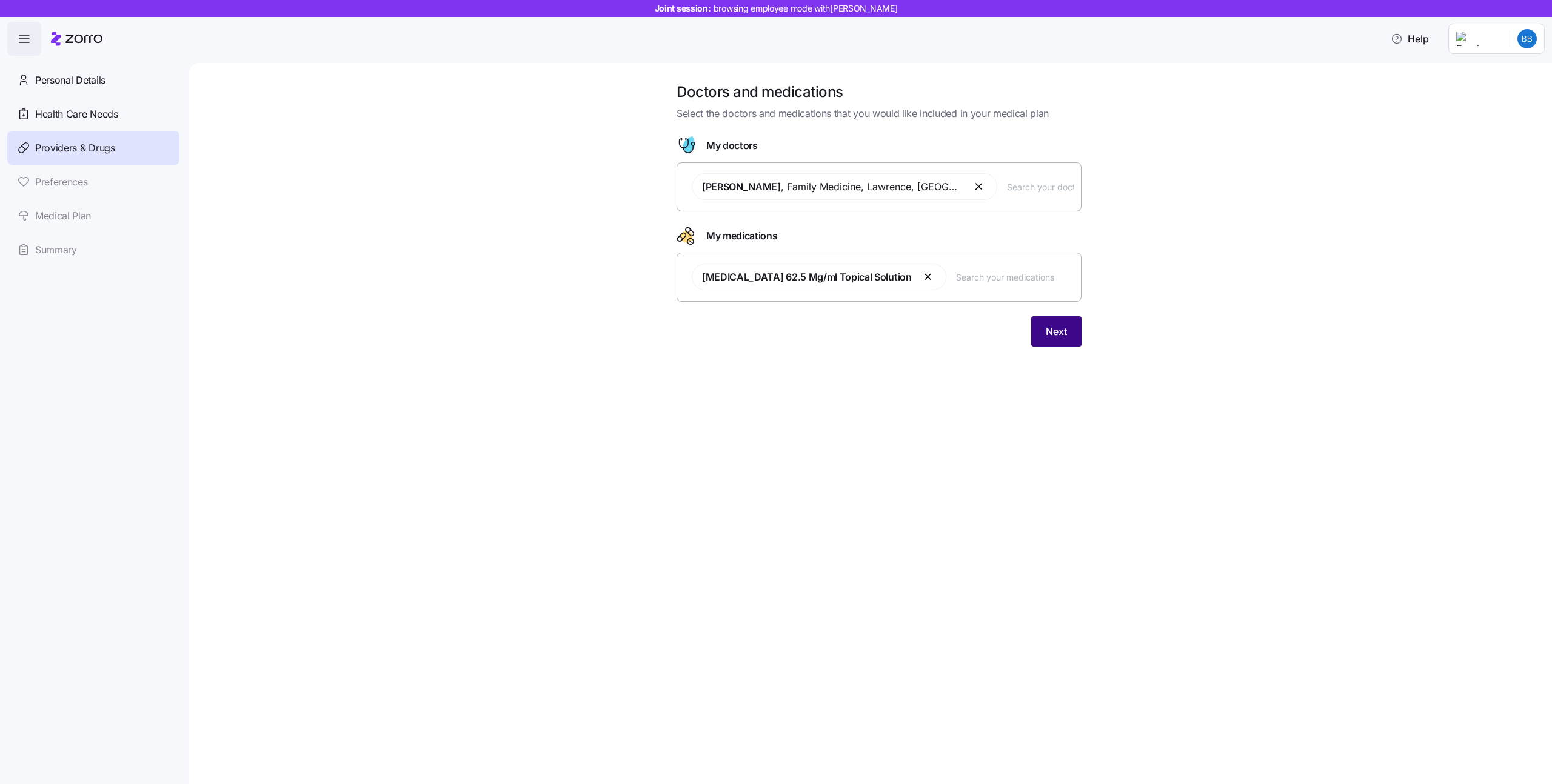
click at [1065, 335] on span "Next" at bounding box center [1056, 332] width 21 height 15
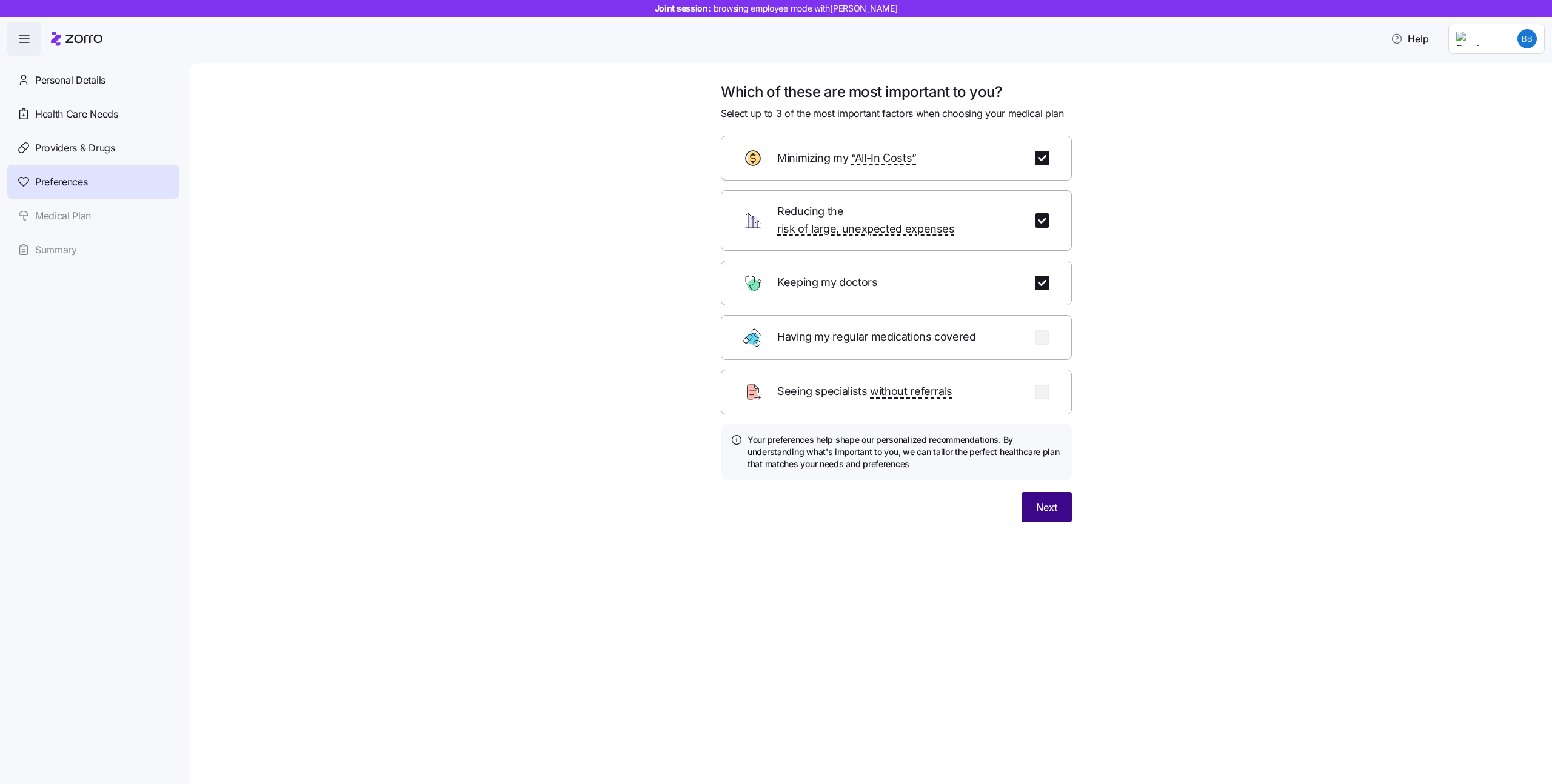
click at [1062, 492] on button "Next" at bounding box center [1047, 507] width 50 height 31
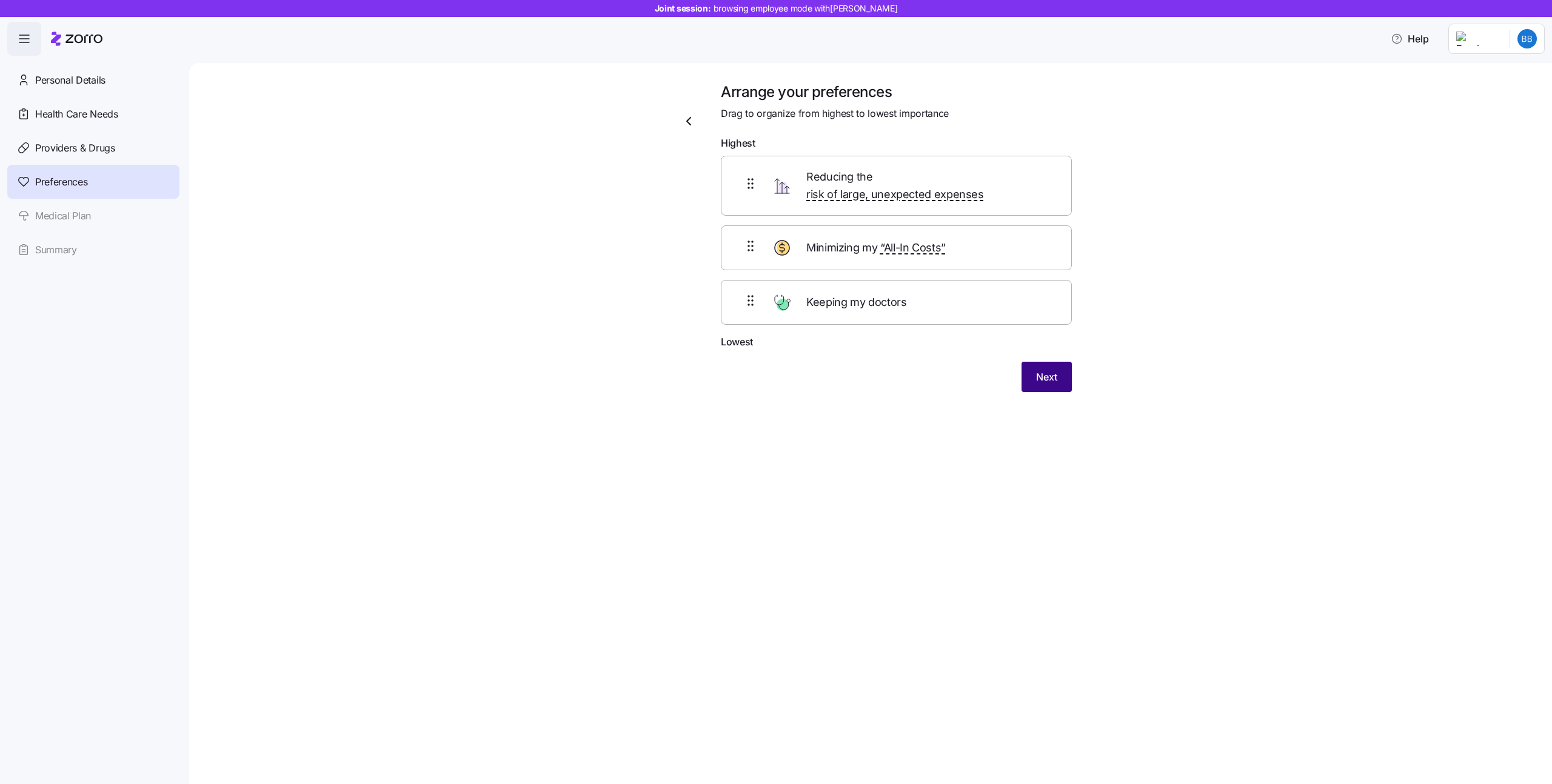
click at [1026, 373] on button "Next" at bounding box center [1047, 376] width 50 height 31
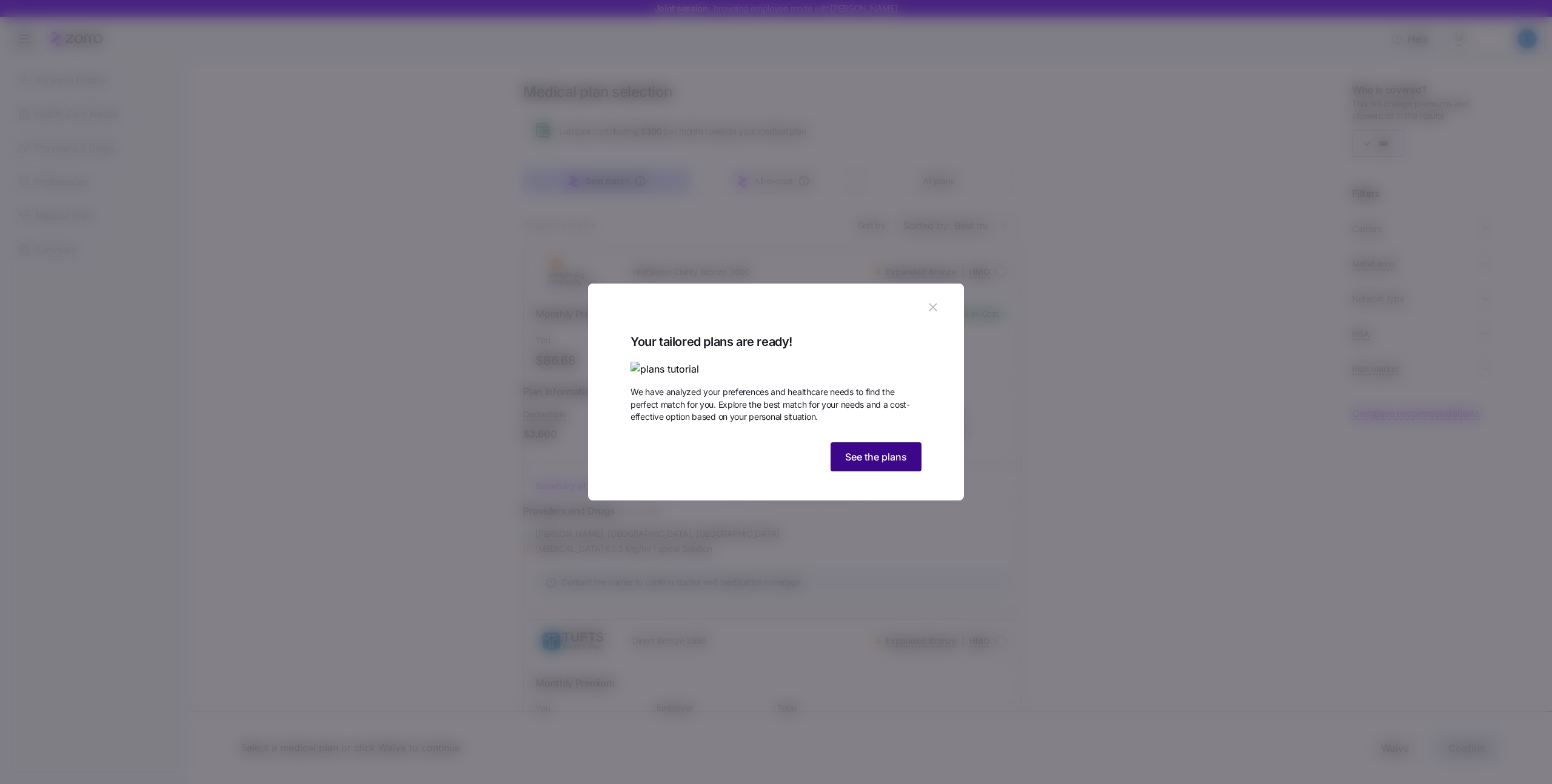
click at [860, 464] on span "See the plans" at bounding box center [875, 457] width 62 height 15
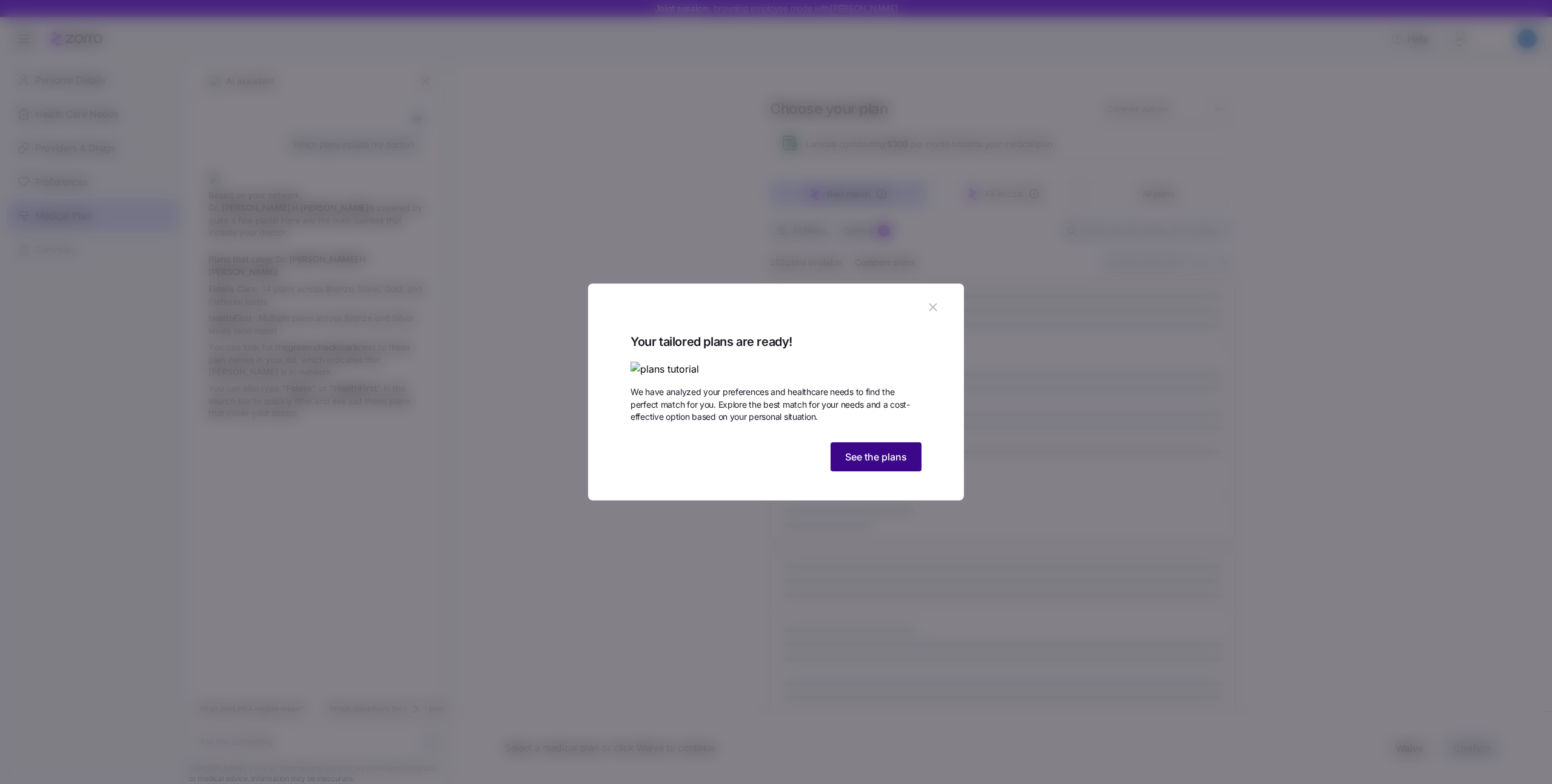
click at [874, 472] on button "See the plans" at bounding box center [876, 456] width 91 height 29
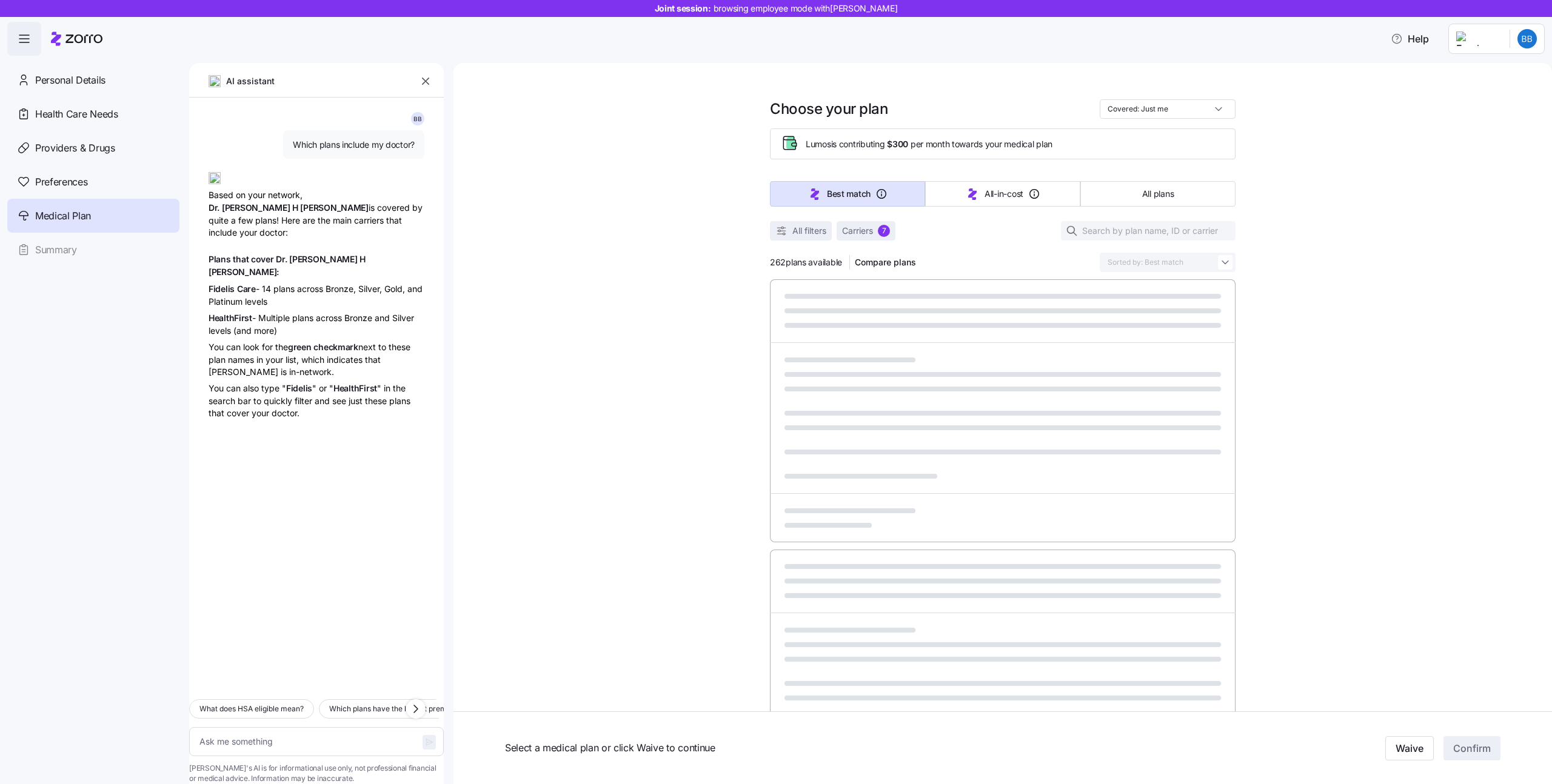
type textarea "x"
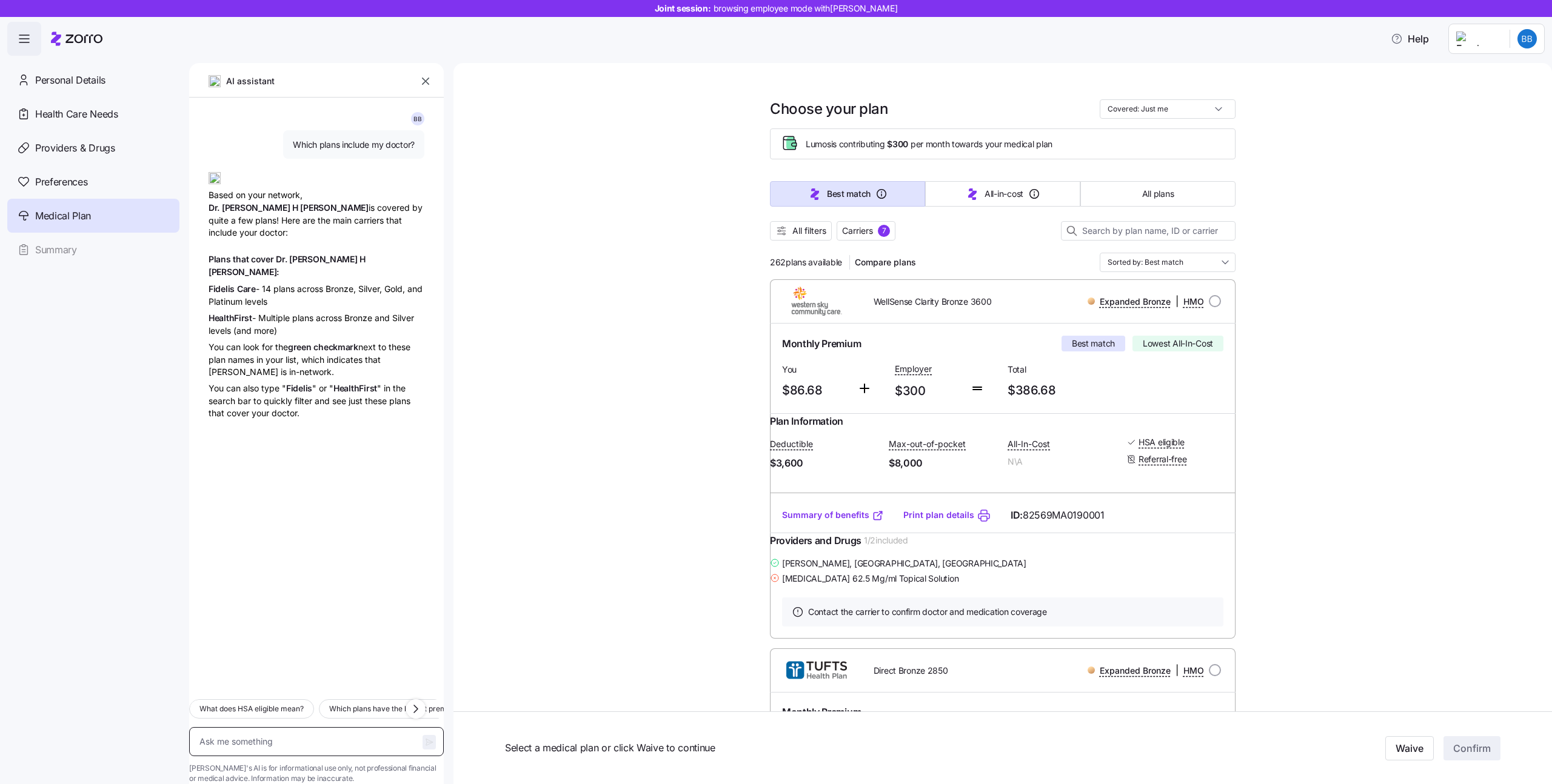
click at [283, 727] on textarea at bounding box center [316, 741] width 255 height 29
type textarea "H"
type textarea "x"
type textarea "Hi"
type textarea "x"
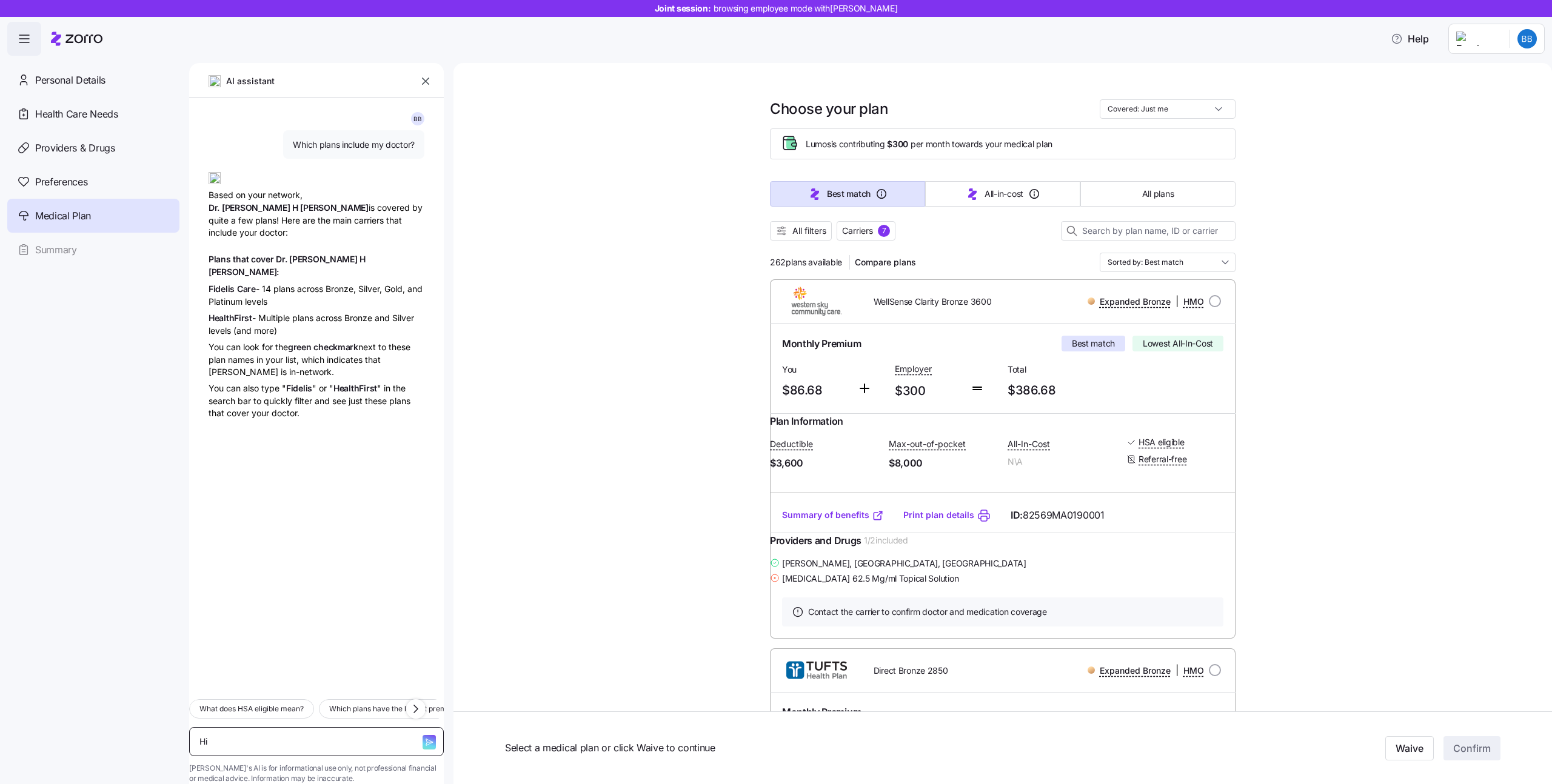
type textarea "Hi"
click at [285, 727] on textarea "Hi" at bounding box center [316, 741] width 255 height 29
click at [388, 702] on span "Which plans have the lowest premium?" at bounding box center [396, 708] width 134 height 12
click at [423, 735] on span "button" at bounding box center [429, 742] width 13 height 15
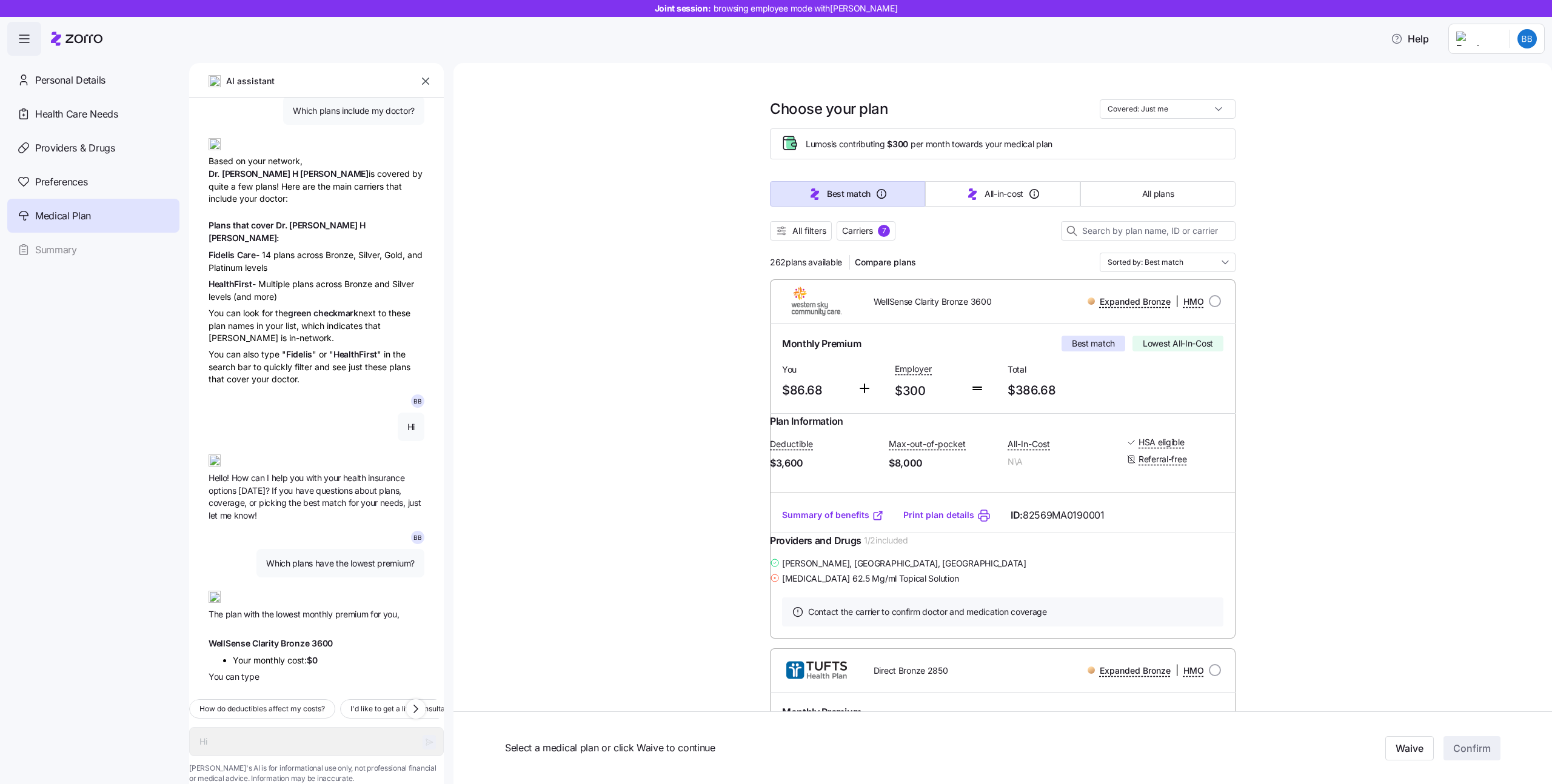
type textarea "x"
